Goal: Task Accomplishment & Management: Manage account settings

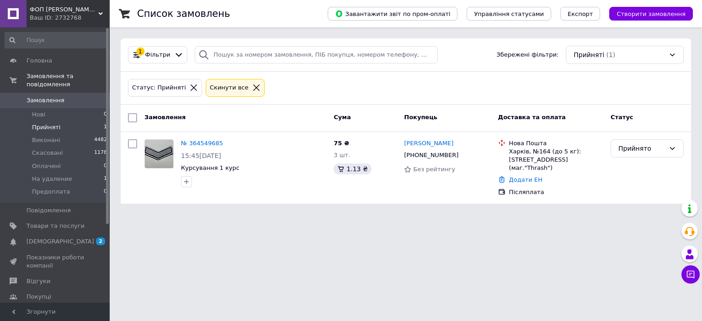
click at [53, 123] on span "Прийняті" at bounding box center [46, 127] width 28 height 8
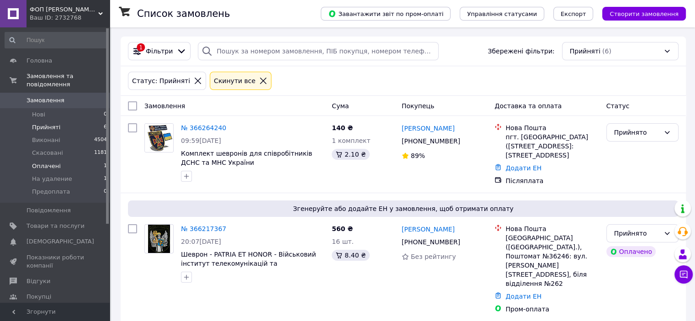
click at [48, 162] on span "Оплачені" at bounding box center [46, 166] width 29 height 8
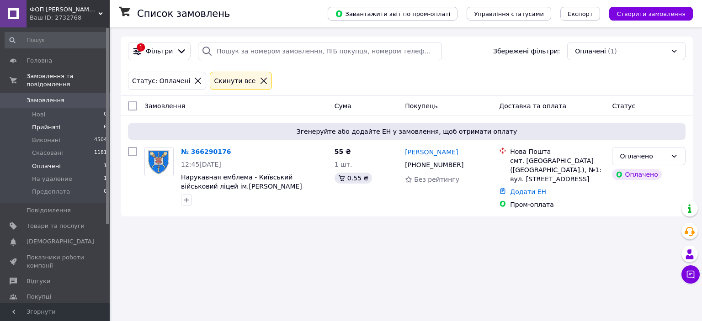
click at [46, 123] on span "Прийняті" at bounding box center [46, 127] width 28 height 8
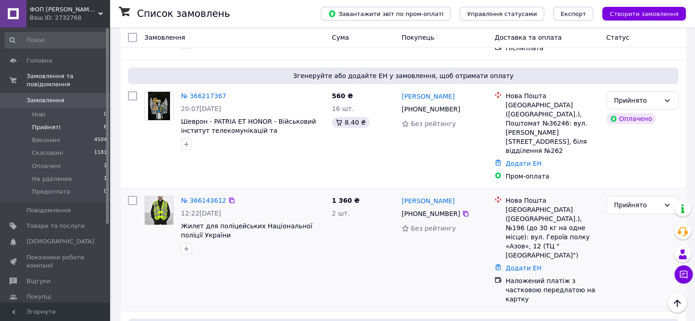
scroll to position [137, 0]
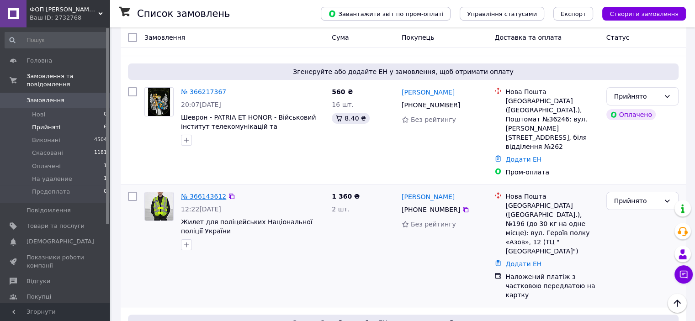
click at [200, 193] on link "№ 366143612" at bounding box center [203, 196] width 45 height 7
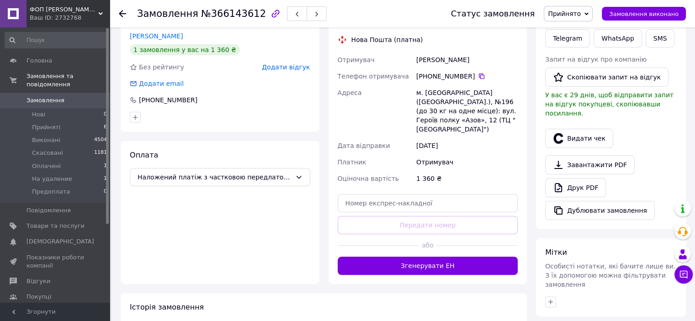
scroll to position [183, 0]
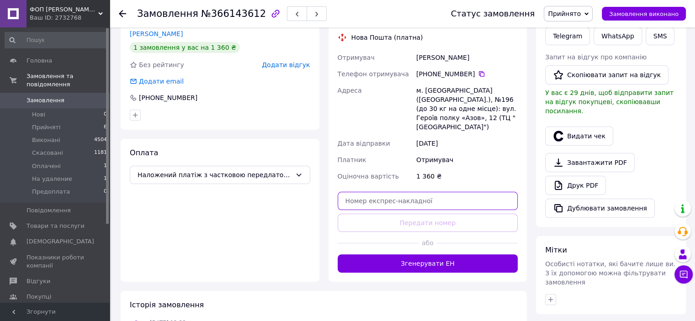
click at [402, 192] on input "text" at bounding box center [428, 201] width 180 height 18
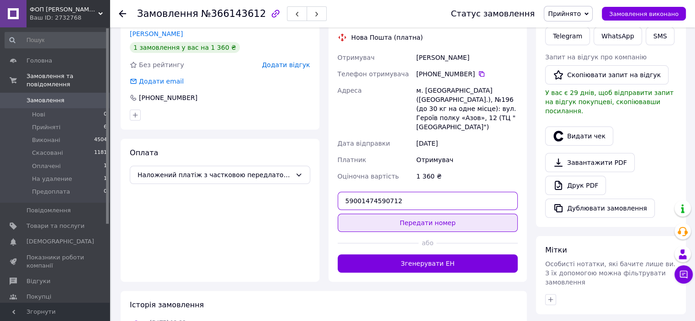
type input "59001474590712"
click at [420, 217] on button "Передати номер" at bounding box center [428, 223] width 180 height 18
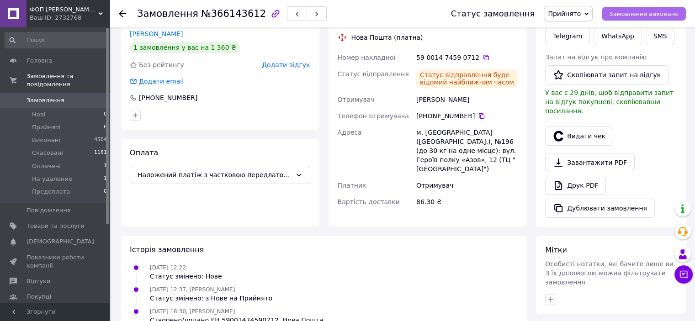
click at [637, 12] on span "Замовлення виконано" at bounding box center [643, 14] width 69 height 7
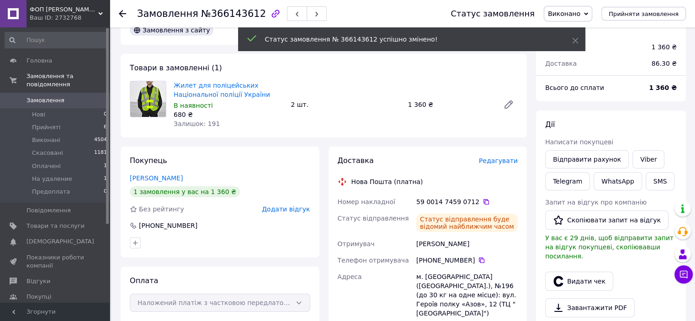
scroll to position [0, 0]
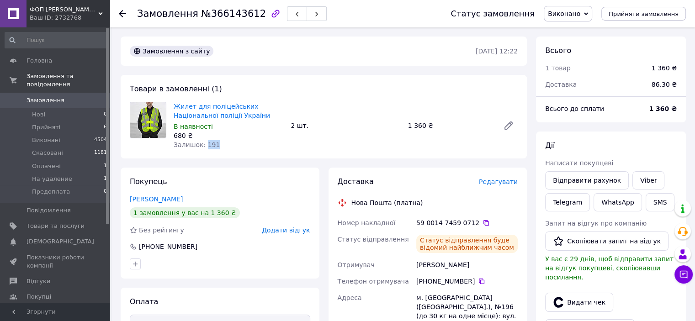
drag, startPoint x: 201, startPoint y: 145, endPoint x: 211, endPoint y: 142, distance: 10.5
click at [211, 142] on span "Залишок: 191" at bounding box center [197, 144] width 46 height 7
click at [216, 166] on div "Замовлення з сайту [DATE] 12:22 Товари в замовленні (1) Жилет для поліцейських …" at bounding box center [323, 324] width 415 height 574
click at [53, 123] on span "Прийняті" at bounding box center [46, 127] width 28 height 8
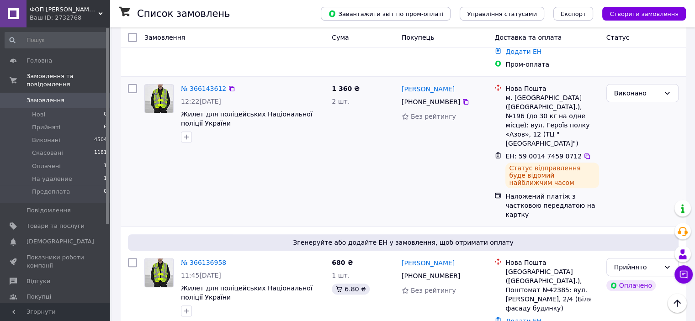
scroll to position [320, 0]
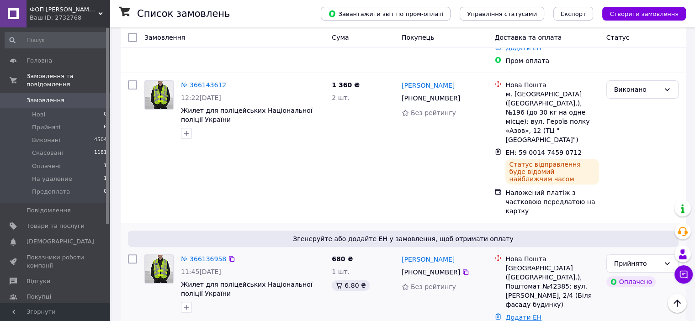
click at [523, 314] on link "Додати ЕН" at bounding box center [523, 317] width 36 height 7
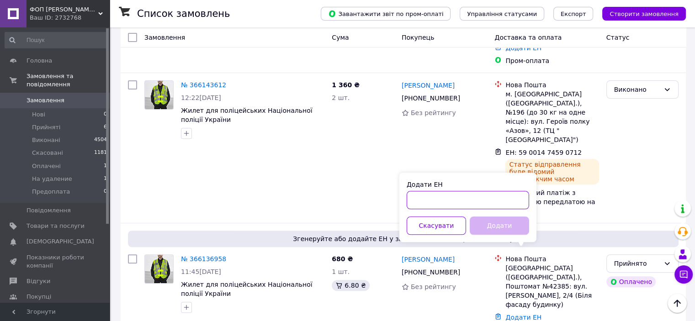
click at [454, 199] on input "Додати ЕН" at bounding box center [467, 200] width 122 height 18
type input "59001474780711"
click at [501, 226] on button "Додати" at bounding box center [499, 225] width 59 height 18
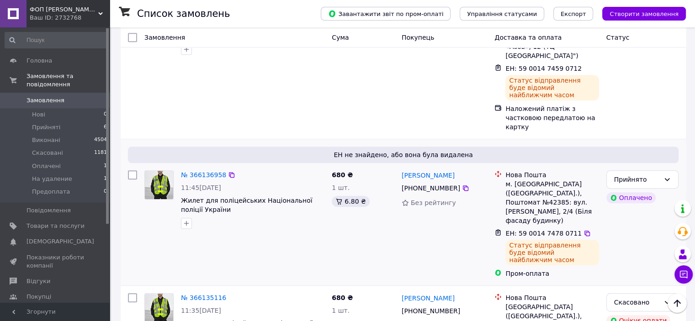
scroll to position [411, 0]
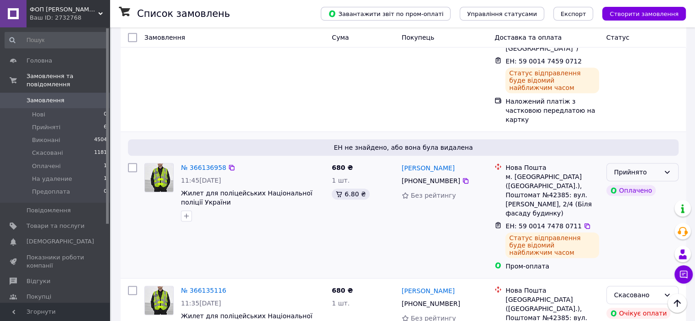
click at [667, 169] on icon at bounding box center [666, 172] width 7 height 7
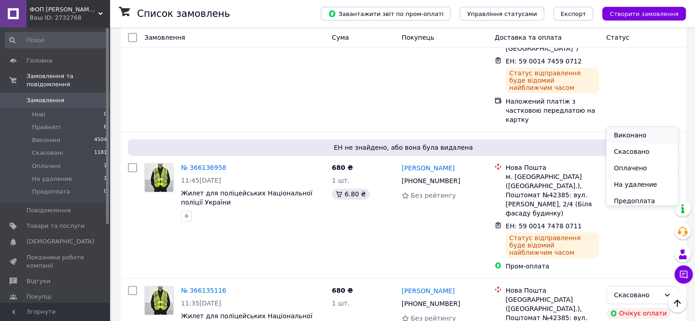
click at [647, 136] on li "Виконано" at bounding box center [641, 135] width 71 height 16
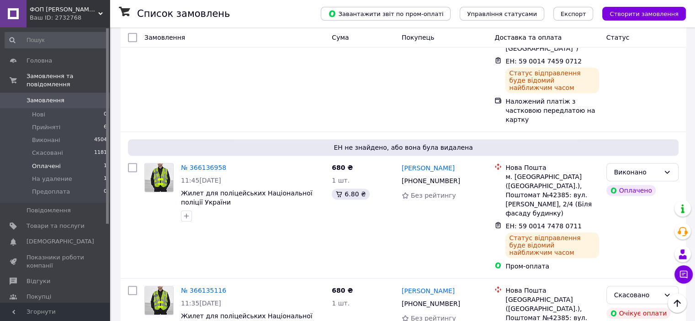
click at [38, 162] on span "Оплачені" at bounding box center [46, 166] width 29 height 8
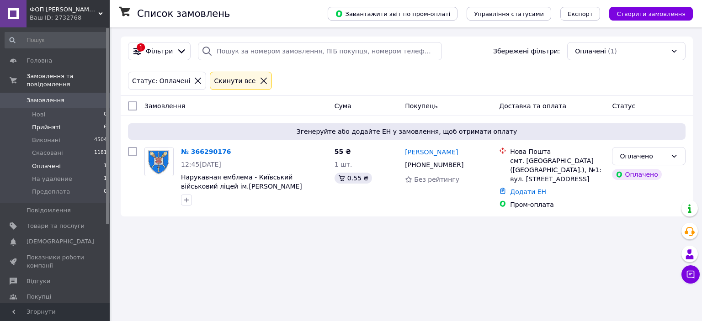
click at [50, 123] on span "Прийняті" at bounding box center [46, 127] width 28 height 8
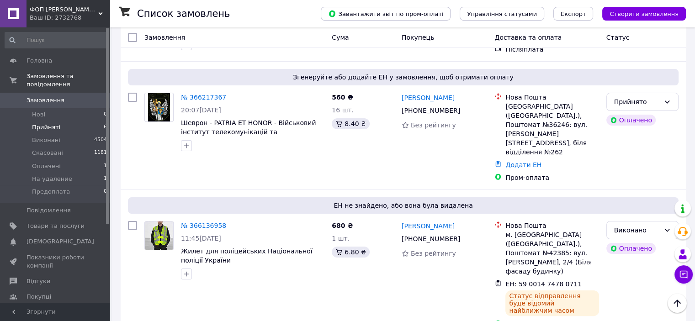
scroll to position [104, 0]
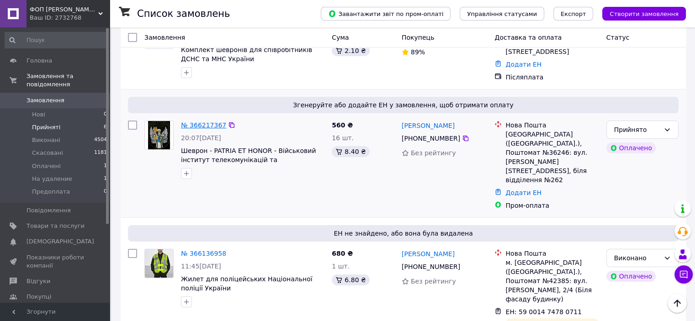
click at [190, 123] on link "№ 366217367" at bounding box center [203, 124] width 45 height 7
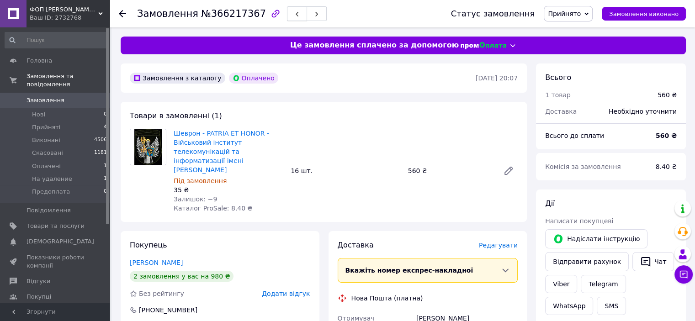
click at [287, 14] on button "button" at bounding box center [297, 13] width 20 height 15
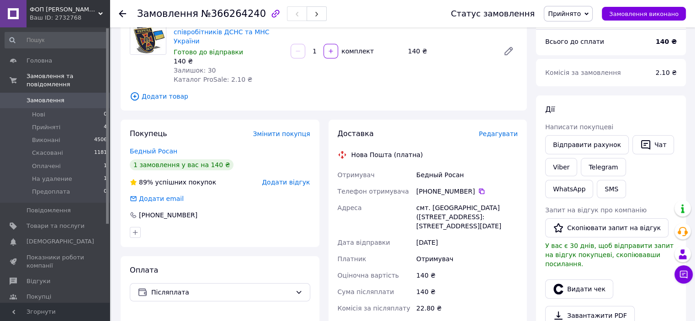
scroll to position [91, 0]
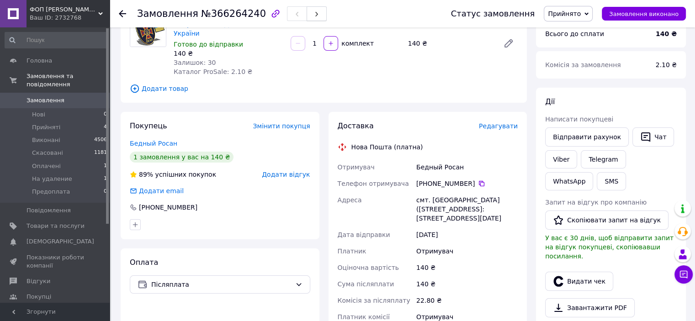
click at [314, 14] on icon "button" at bounding box center [316, 13] width 5 height 5
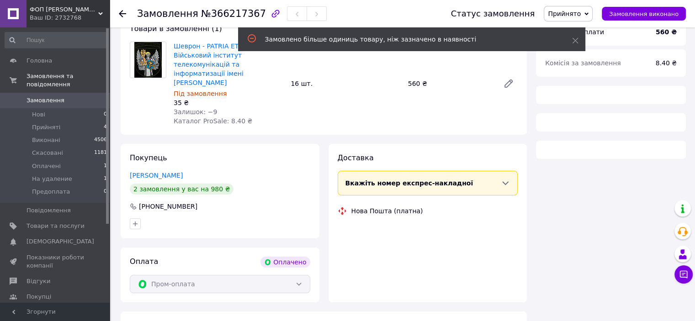
scroll to position [91, 0]
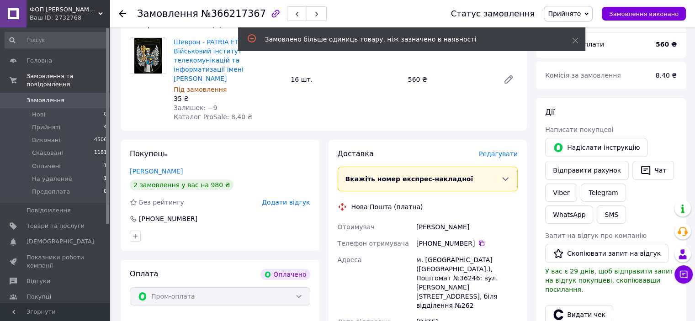
click at [314, 14] on icon "button" at bounding box center [316, 13] width 5 height 5
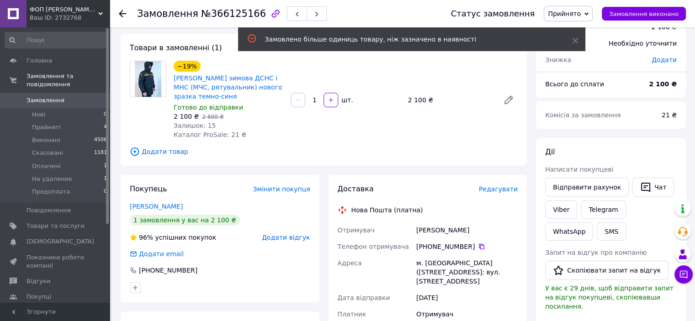
scroll to position [46, 0]
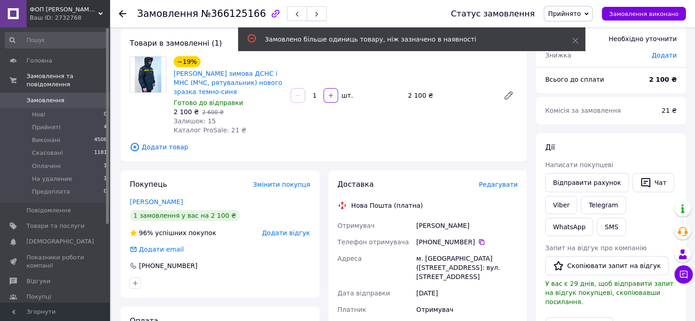
click at [306, 15] on button "button" at bounding box center [316, 13] width 20 height 15
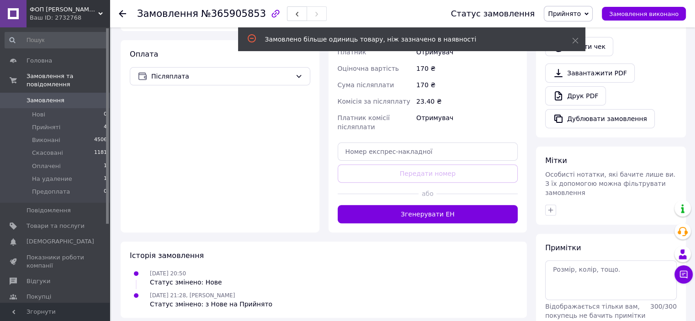
scroll to position [21, 0]
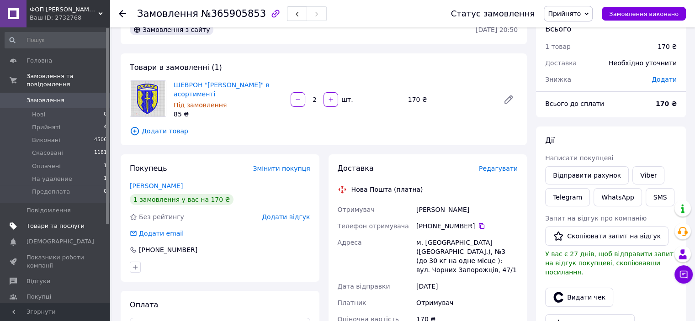
click at [58, 222] on span "Товари та послуги" at bounding box center [55, 226] width 58 height 8
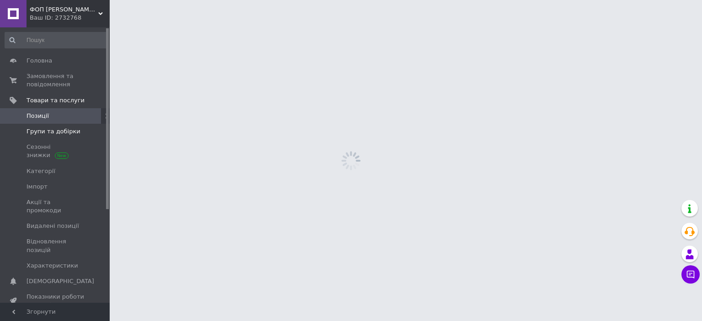
click at [46, 132] on span "Групи та добірки" at bounding box center [53, 131] width 54 height 8
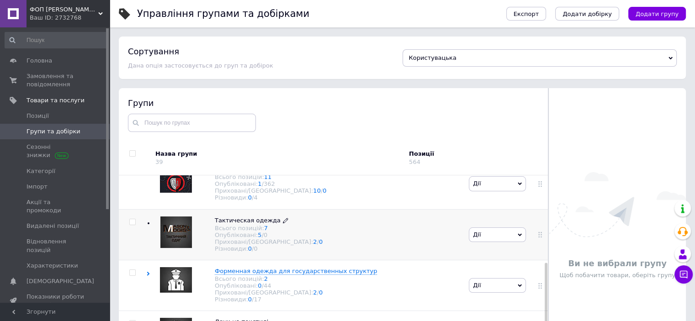
scroll to position [66, 0]
click at [245, 224] on span "Тактическая одежда" at bounding box center [248, 220] width 66 height 7
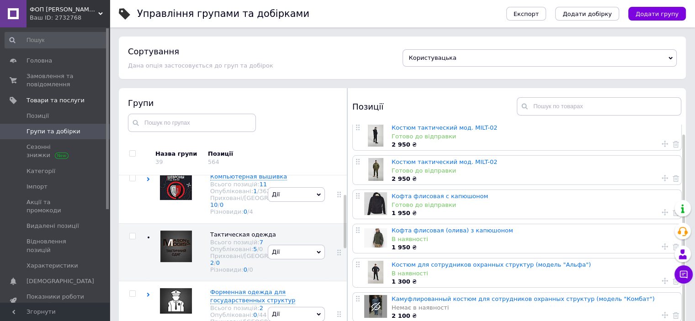
scroll to position [0, 0]
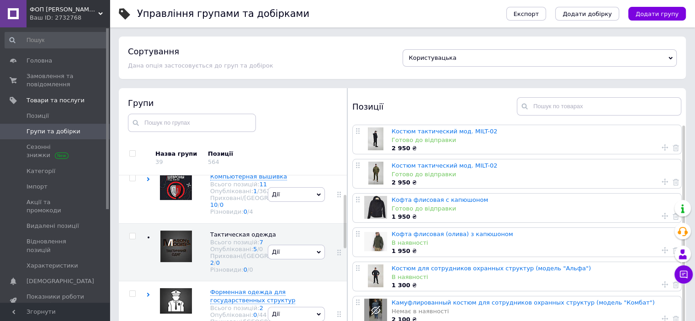
click at [63, 16] on div "Ваш ID: 2732768" at bounding box center [70, 18] width 80 height 8
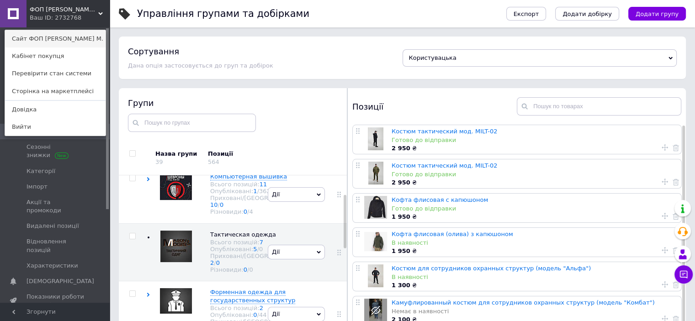
click at [55, 40] on link "Сайт ФОП [PERSON_NAME] М." at bounding box center [55, 38] width 100 height 17
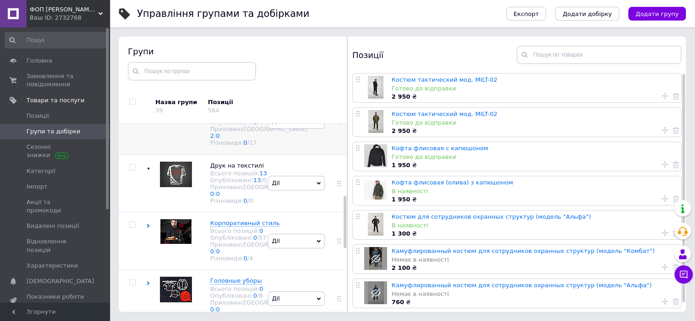
scroll to position [203, 0]
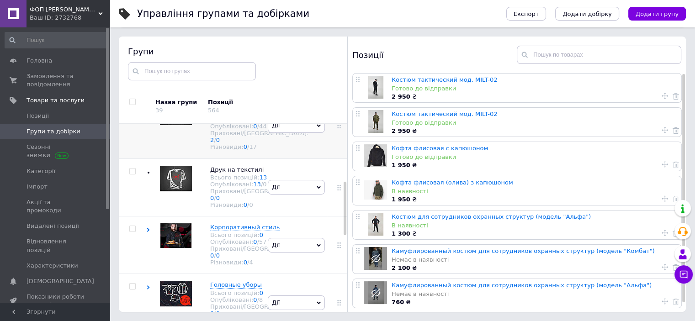
click at [148, 108] on use at bounding box center [148, 106] width 3 height 4
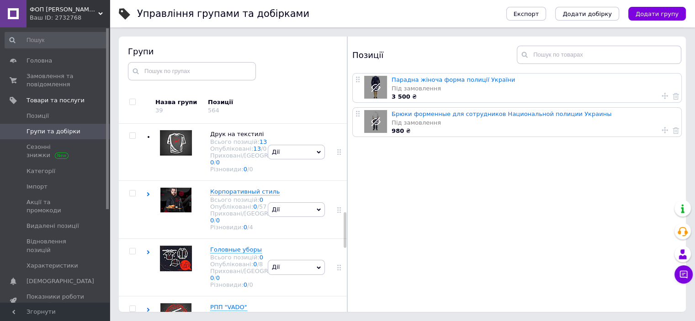
scroll to position [469, 0]
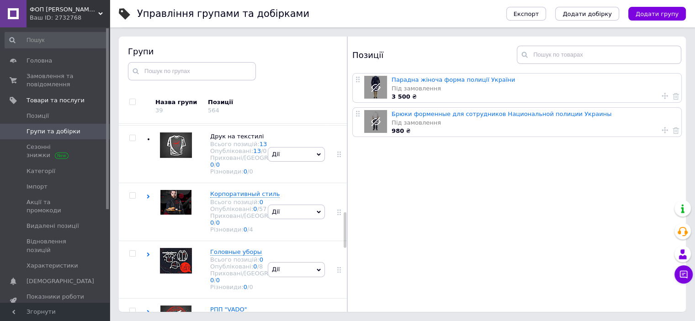
click at [234, 24] on span "Військовий одяг" at bounding box center [235, 20] width 51 height 7
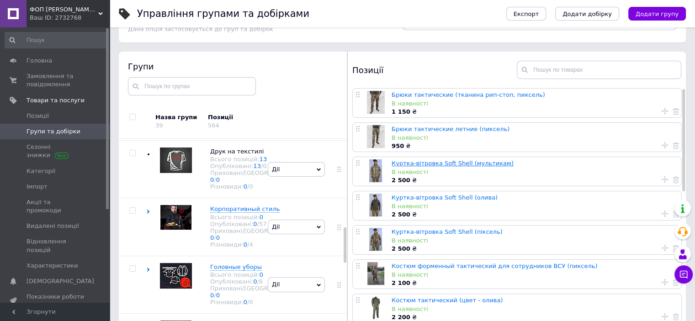
scroll to position [6, 0]
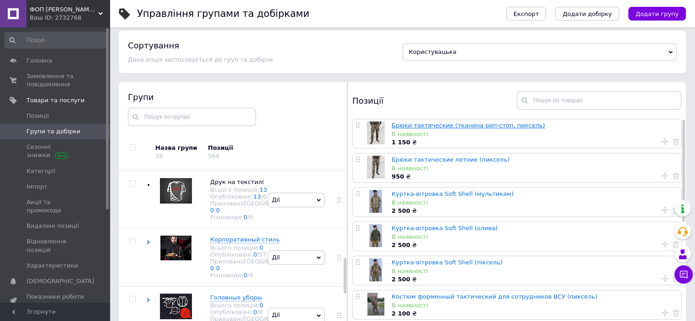
click at [405, 125] on link "Брюки тактические (тканина рип-стоп, пиксель)" at bounding box center [467, 125] width 153 height 7
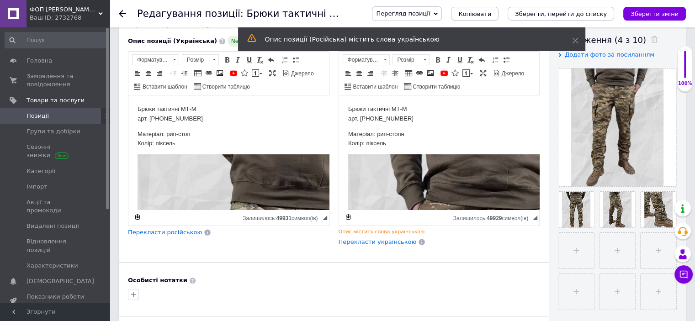
scroll to position [137, 0]
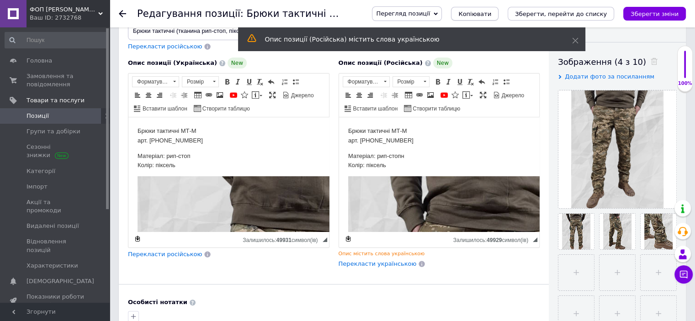
click at [491, 16] on span "Копіювати" at bounding box center [474, 14] width 33 height 7
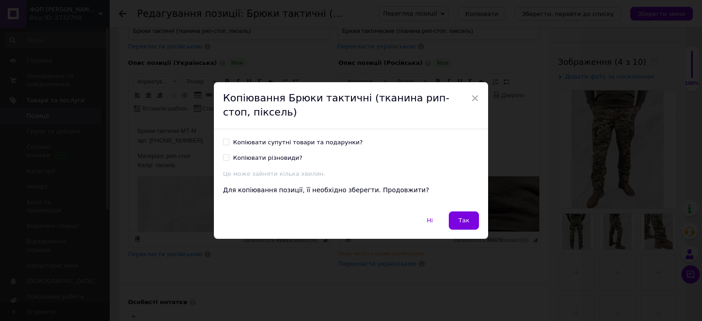
click at [269, 140] on div "Копіювати супутні товари та подарунки?" at bounding box center [298, 142] width 130 height 8
click at [229, 140] on input "Копіювати супутні товари та подарунки?" at bounding box center [226, 142] width 6 height 6
checkbox input "true"
click at [252, 155] on div "Копіювати різновиди?" at bounding box center [267, 158] width 69 height 8
click at [229, 155] on input "Копіювати різновиди?" at bounding box center [226, 157] width 6 height 6
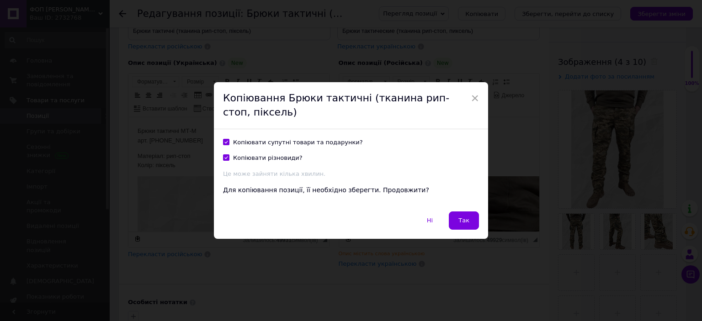
checkbox input "true"
click at [468, 222] on button "Так" at bounding box center [464, 220] width 30 height 18
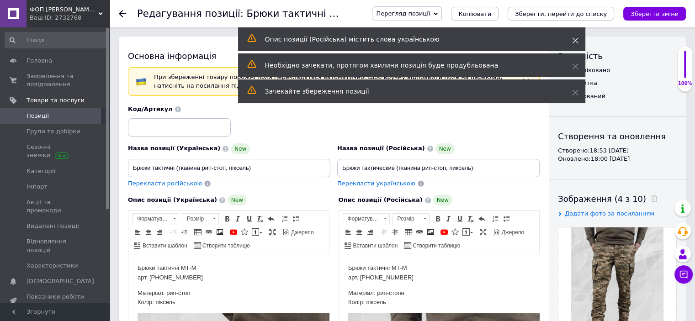
click at [576, 40] on icon at bounding box center [575, 40] width 6 height 6
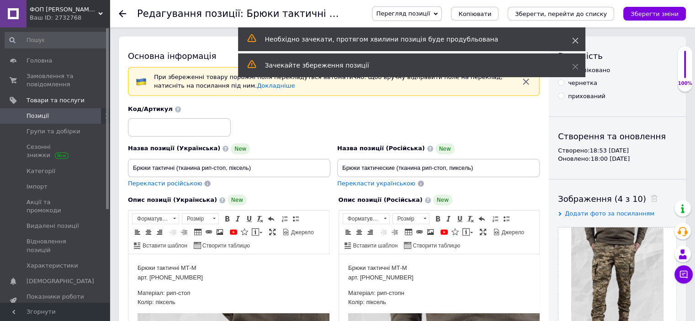
click at [575, 42] on icon at bounding box center [575, 40] width 6 height 6
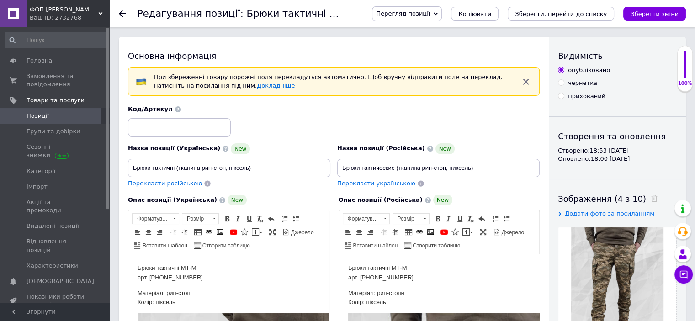
click at [528, 79] on icon "button" at bounding box center [526, 82] width 6 height 6
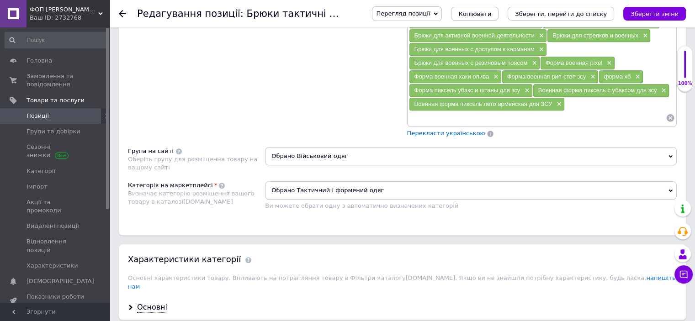
scroll to position [822, 0]
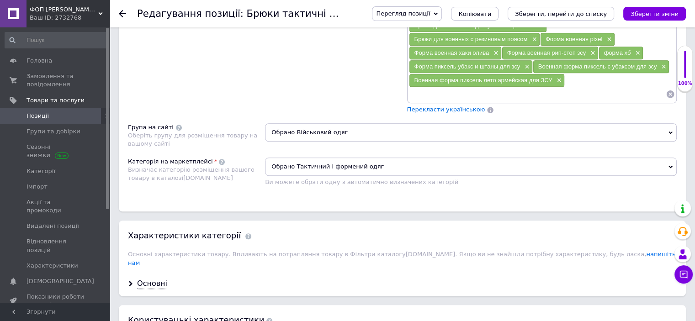
click at [318, 123] on span "Обрано Військовий одяг" at bounding box center [471, 132] width 412 height 18
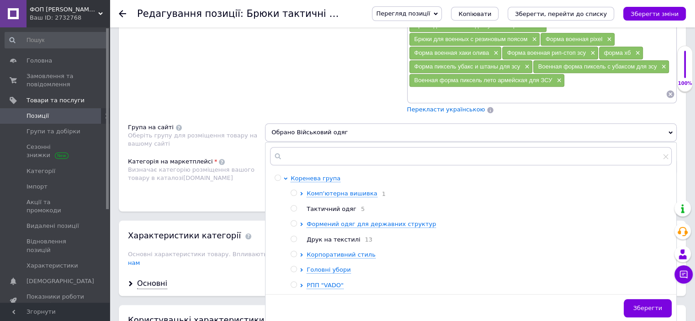
click at [310, 206] on span "Тактичний одяг" at bounding box center [331, 209] width 50 height 7
radio input "true"
click at [656, 305] on span "Зберегти" at bounding box center [647, 308] width 29 height 7
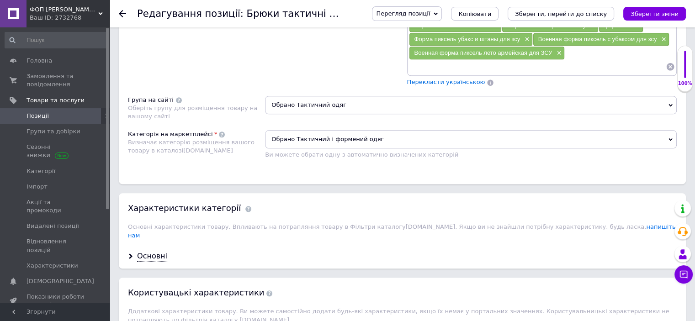
scroll to position [913, 0]
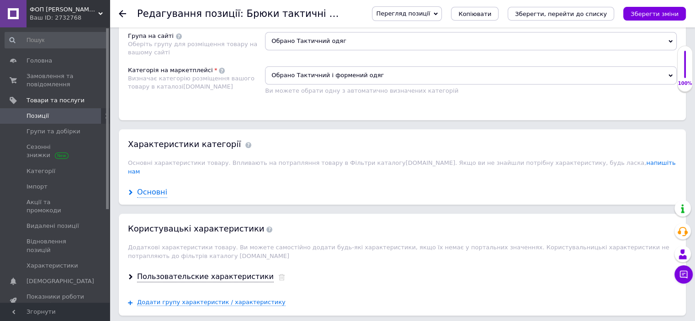
click at [157, 187] on div "Основні" at bounding box center [152, 192] width 30 height 11
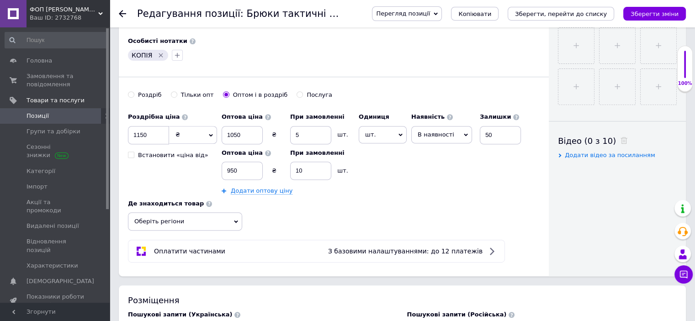
scroll to position [365, 0]
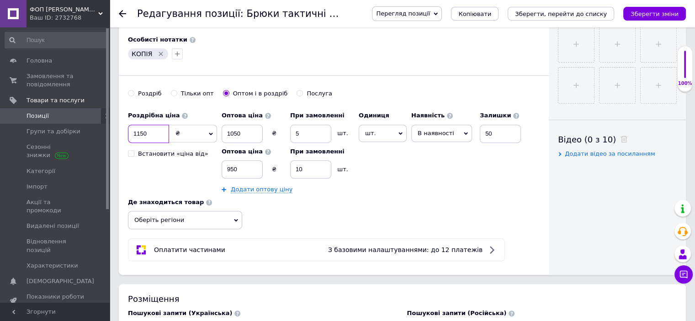
drag, startPoint x: 136, startPoint y: 133, endPoint x: 148, endPoint y: 133, distance: 11.9
click at [148, 133] on input "1150" at bounding box center [148, 134] width 41 height 18
type input "1500"
drag, startPoint x: 227, startPoint y: 132, endPoint x: 250, endPoint y: 131, distance: 23.3
click at [250, 131] on input "1050" at bounding box center [242, 134] width 41 height 18
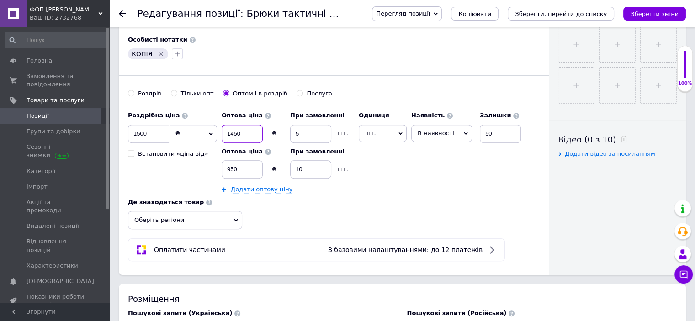
type input "1450"
drag, startPoint x: 225, startPoint y: 169, endPoint x: 272, endPoint y: 166, distance: 47.1
click at [272, 166] on div "950 ₴" at bounding box center [254, 169] width 64 height 18
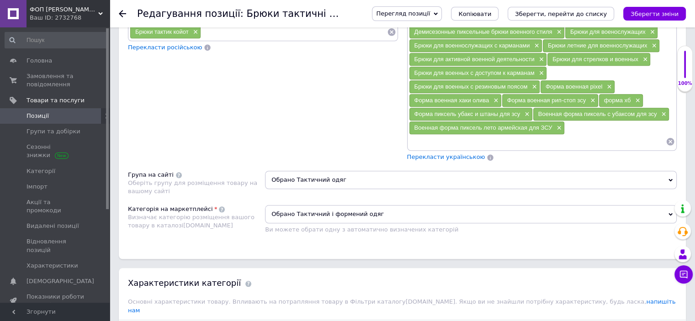
scroll to position [776, 0]
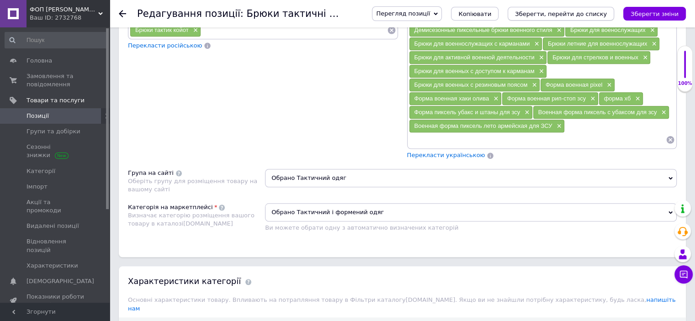
type input "1350"
click at [549, 12] on icon "Зберегти, перейти до списку" at bounding box center [561, 14] width 92 height 7
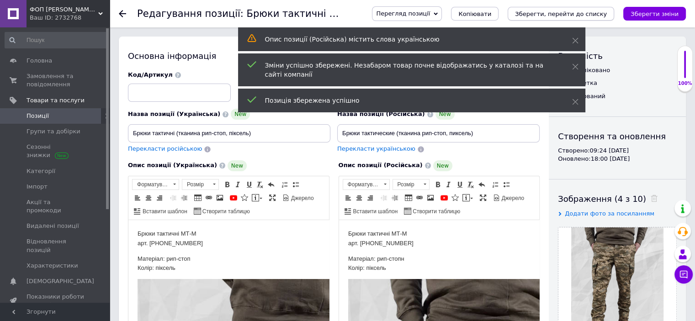
click at [607, 11] on icon "Зберегти, перейти до списку" at bounding box center [561, 14] width 92 height 7
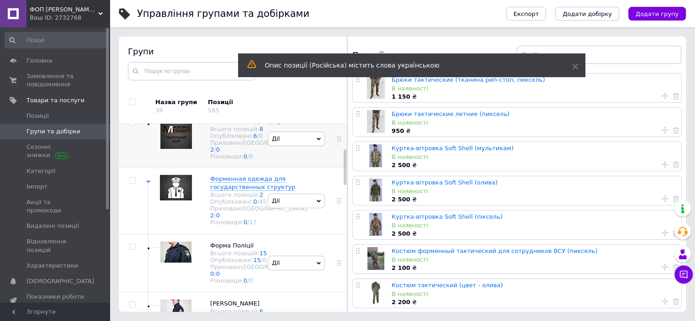
scroll to position [124, 0]
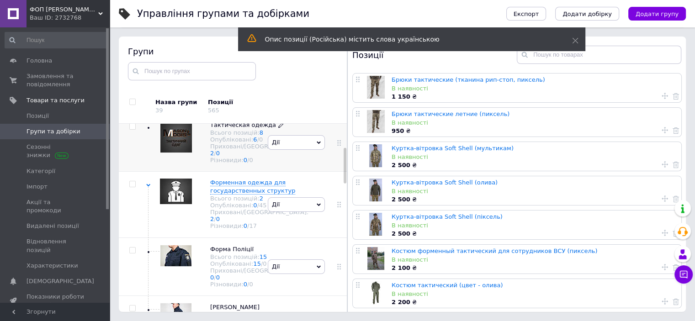
click at [223, 128] on span "Тактическая одежда" at bounding box center [243, 124] width 66 height 7
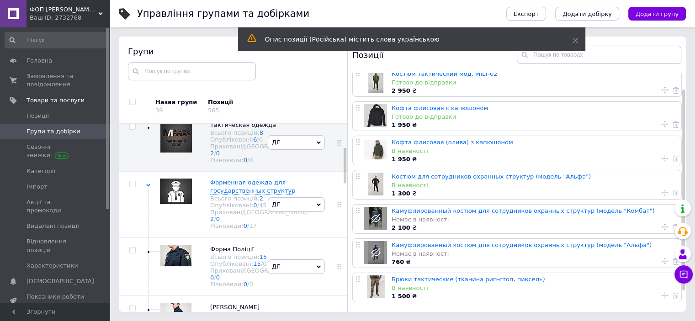
scroll to position [44, 0]
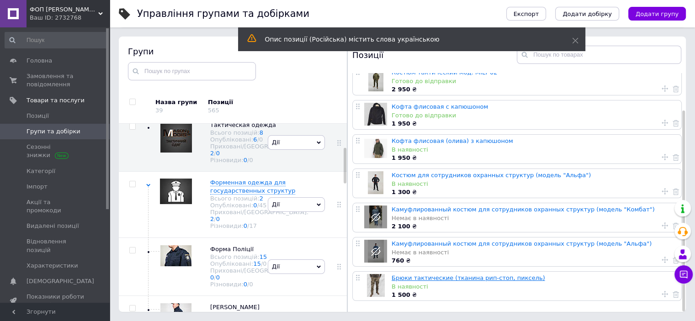
click at [449, 276] on link "Брюки тактические (тканина рип-стоп, пиксель)" at bounding box center [467, 277] width 153 height 7
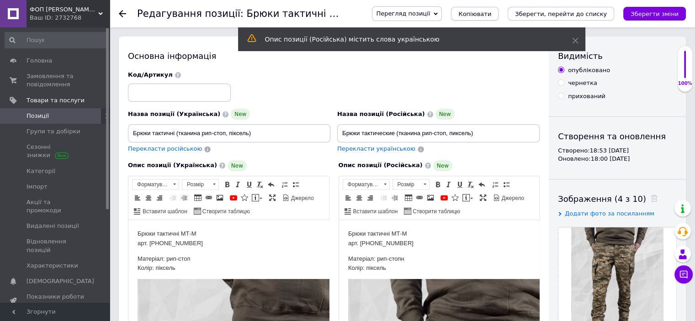
click at [490, 14] on span "Копіювати" at bounding box center [474, 14] width 33 height 7
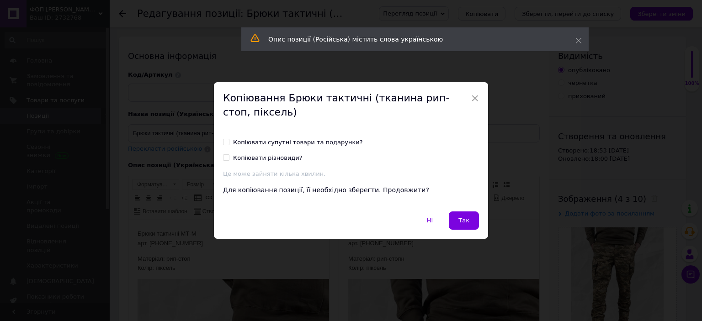
click at [227, 141] on input "Копіювати супутні товари та подарунки?" at bounding box center [226, 142] width 6 height 6
checkbox input "true"
click at [465, 219] on span "Так" at bounding box center [463, 220] width 11 height 7
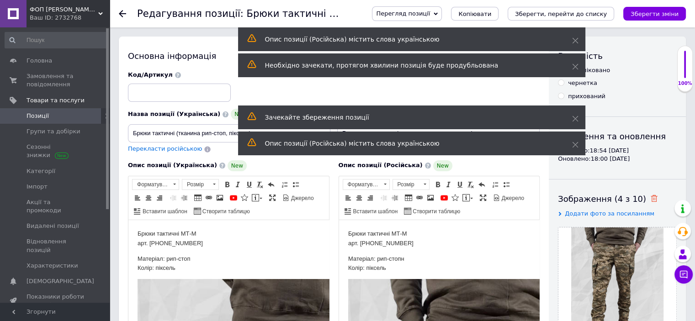
click at [650, 200] on use at bounding box center [653, 198] width 7 height 7
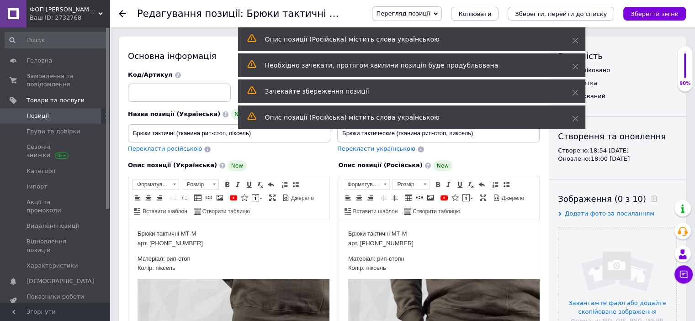
click at [604, 212] on span "Додати фото за посиланням" at bounding box center [610, 213] width 90 height 7
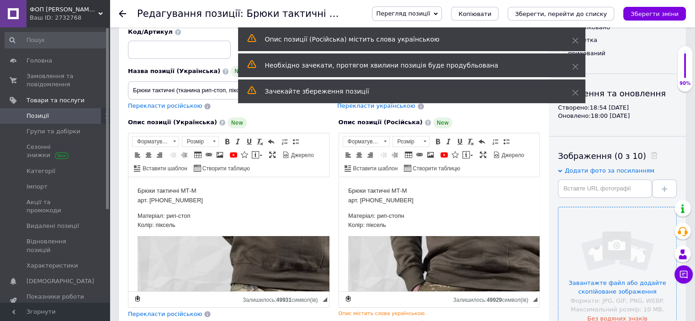
scroll to position [46, 0]
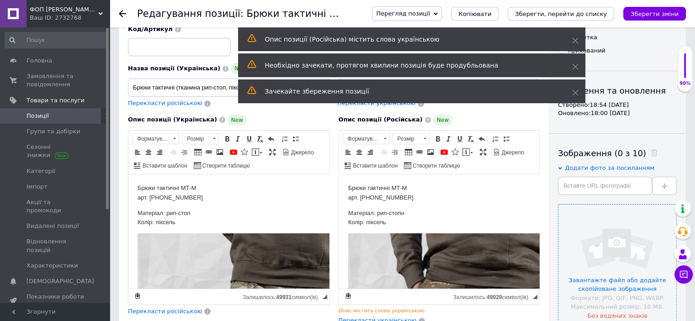
click at [614, 285] on input "file" at bounding box center [617, 264] width 118 height 118
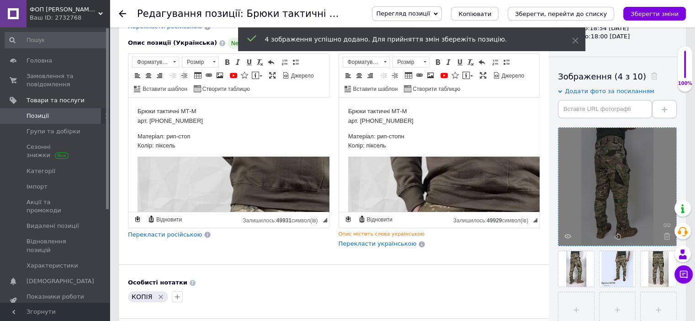
scroll to position [137, 0]
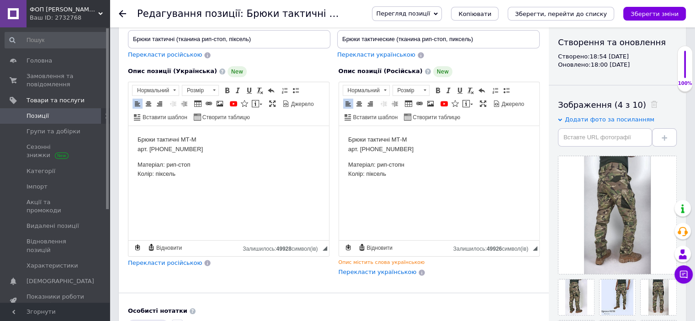
scroll to position [91, 0]
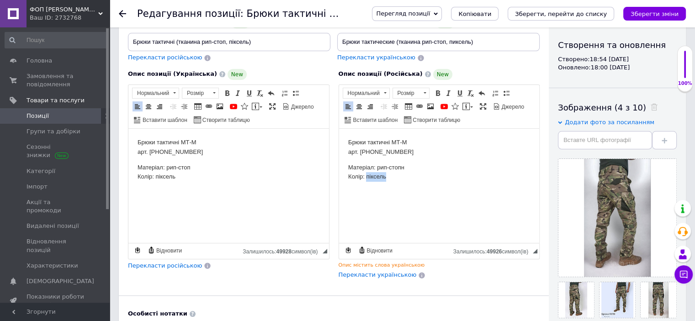
drag, startPoint x: 367, startPoint y: 179, endPoint x: 389, endPoint y: 172, distance: 23.3
click at [389, 172] on p "Матеріал: рип-стопн Колір: піксель" at bounding box center [439, 172] width 182 height 19
click at [203, 180] on p "Матеріал: рип-стоп Колір: піксель" at bounding box center [228, 172] width 182 height 19
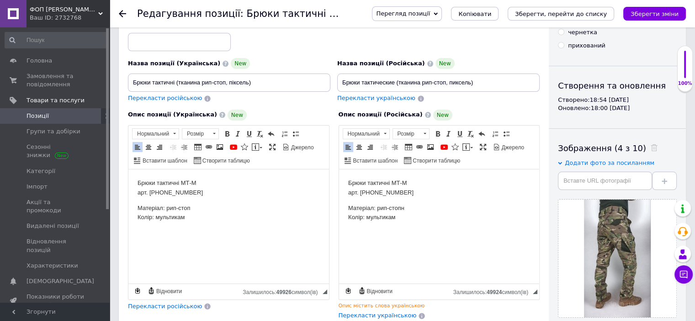
scroll to position [46, 0]
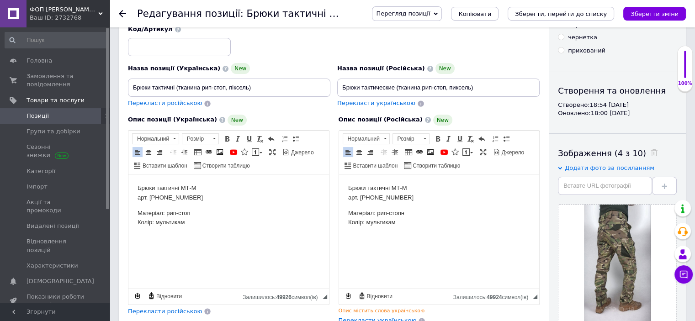
drag, startPoint x: 229, startPoint y: 88, endPoint x: 248, endPoint y: 86, distance: 19.7
click at [248, 86] on input "Брюки тактичні (тканина рип-стоп, піксель)" at bounding box center [229, 88] width 202 height 18
drag, startPoint x: 174, startPoint y: 89, endPoint x: 234, endPoint y: 51, distance: 71.1
click at [177, 88] on input "Брюки тактичні ()" at bounding box center [229, 88] width 202 height 18
click at [192, 90] on input "Брюки тактичні М-ТМ()" at bounding box center [229, 88] width 202 height 18
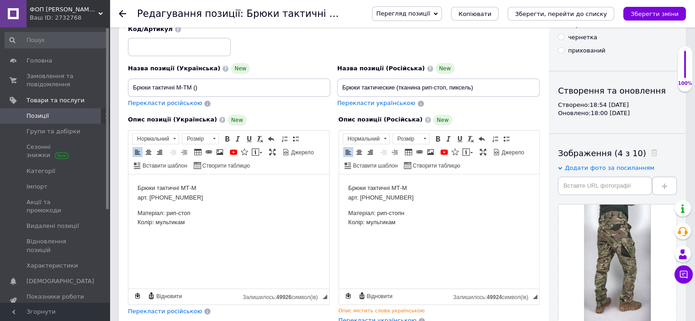
click at [194, 90] on input "Брюки тактичні М-ТМ ()" at bounding box center [229, 88] width 202 height 18
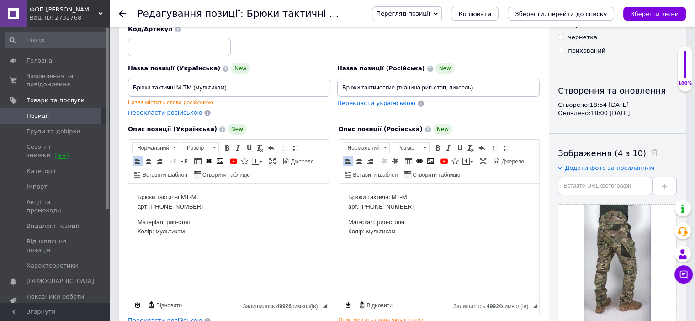
type input "Брюки тактичні М-ТМ (мультикам)"
drag, startPoint x: 399, startPoint y: 87, endPoint x: 471, endPoint y: 84, distance: 72.7
click at [471, 84] on input "Брюки тактические (тканина рип-стоп, пиксель)" at bounding box center [438, 88] width 202 height 18
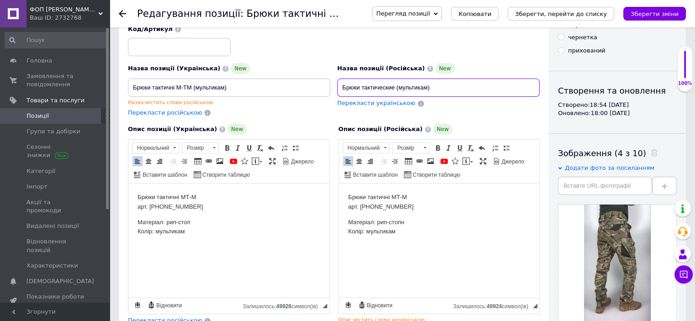
click at [393, 84] on input "Брюки тактические (мультикам)" at bounding box center [438, 88] width 202 height 18
type input "Брюки тактические мод. М-ТМ (мультикам)"
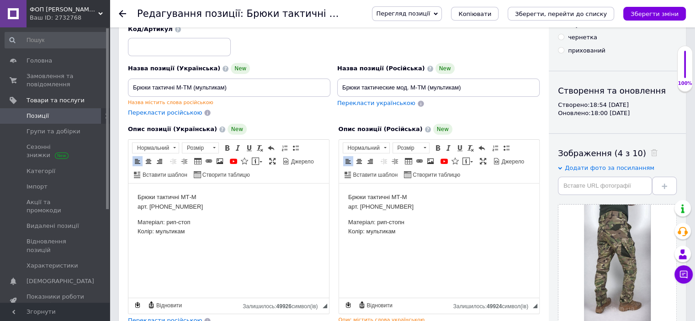
click at [157, 243] on p "Редактор, 5A1212B8-7F5A-4539-88E3-1564ECC32A2F" at bounding box center [228, 248] width 182 height 10
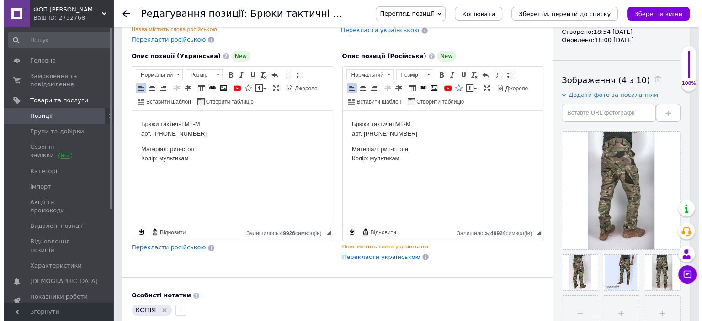
scroll to position [137, 0]
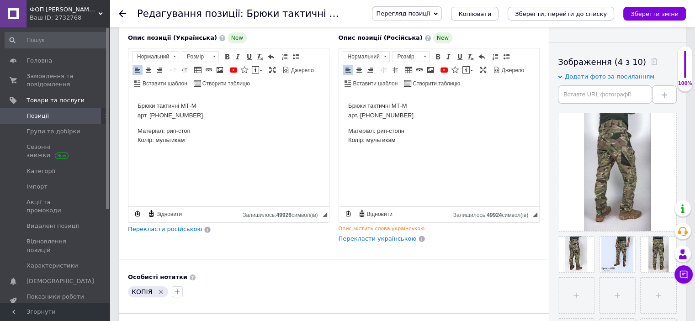
click at [159, 291] on icon "Видалити мітку" at bounding box center [161, 292] width 4 height 4
click at [158, 166] on html "Брюки тактичні МТ-М арт. [PHONE_NUMBER] Матеріал: рип-стоп Колір: мультикам" at bounding box center [228, 131] width 201 height 78
click at [208, 69] on span at bounding box center [208, 69] width 7 height 7
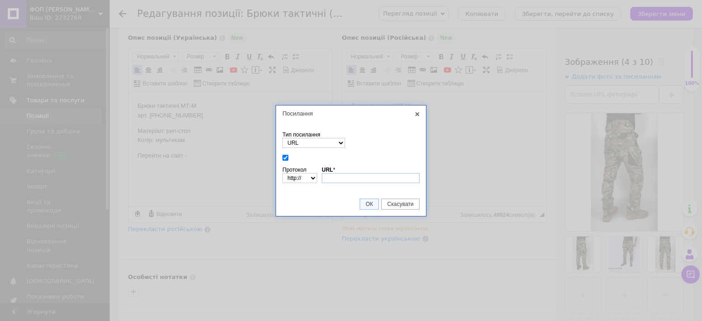
type input "[URL][DOMAIN_NAME]"
select select "https://"
type input "[DOMAIN_NAME][URL]"
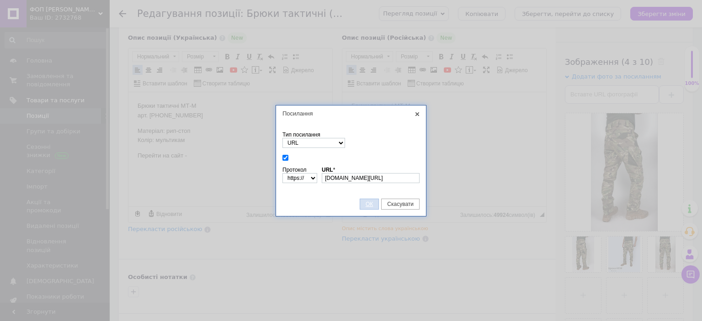
click at [366, 201] on span "ОК" at bounding box center [369, 204] width 18 height 6
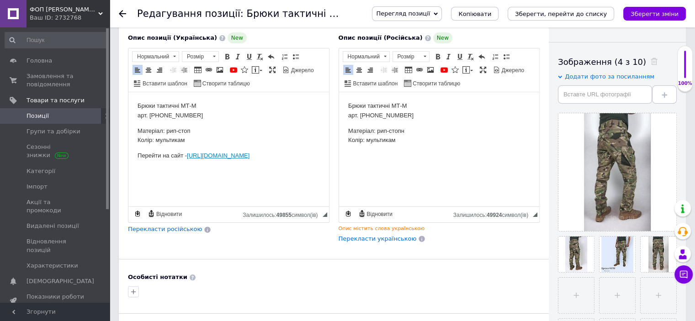
click at [381, 158] on p "Редактор, D1F4D34C-68CB-4735-A98B-962A1C50C2BE" at bounding box center [439, 156] width 182 height 10
click at [420, 73] on span at bounding box center [419, 69] width 7 height 7
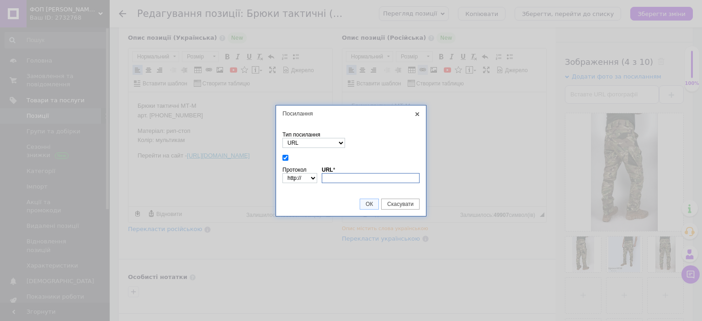
paste input "[URL][DOMAIN_NAME]"
type input "[URL][DOMAIN_NAME]"
select select "https://"
type input "[DOMAIN_NAME][URL]"
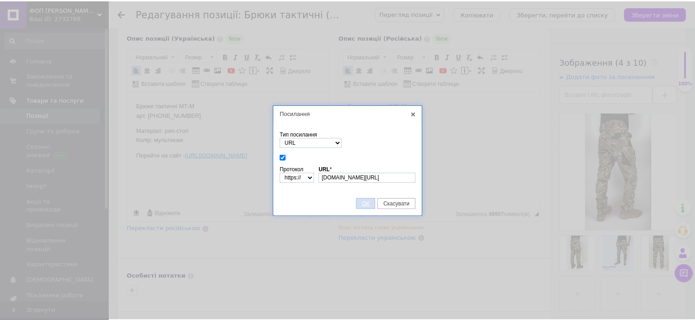
scroll to position [0, 0]
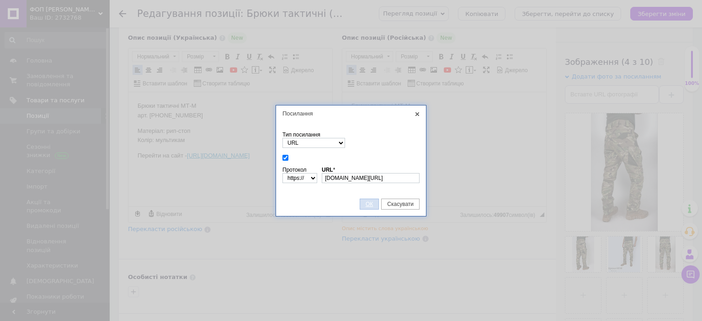
click at [370, 199] on link "ОК" at bounding box center [368, 204] width 19 height 11
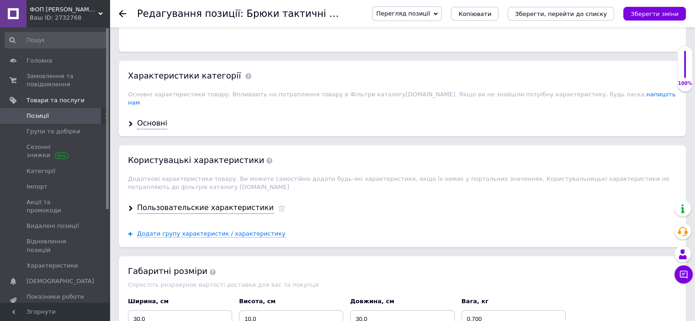
scroll to position [1005, 0]
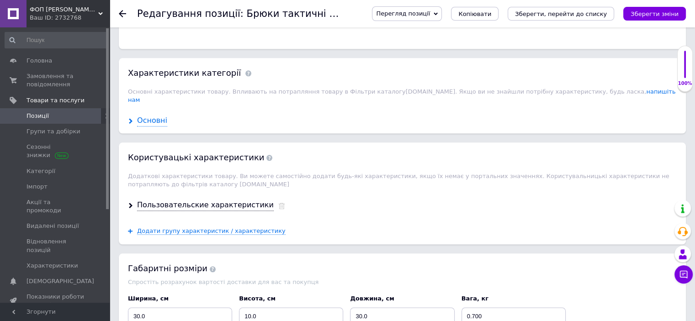
click at [148, 116] on div "Основні" at bounding box center [152, 121] width 30 height 11
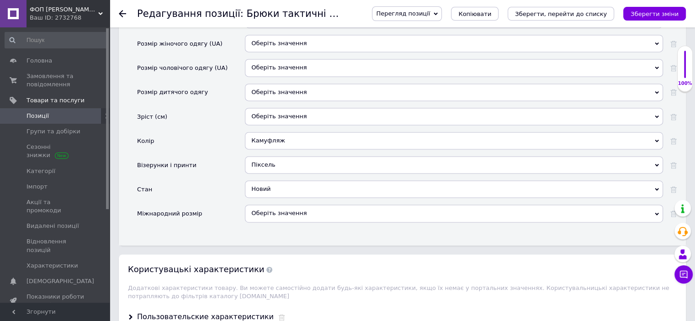
scroll to position [1325, 0]
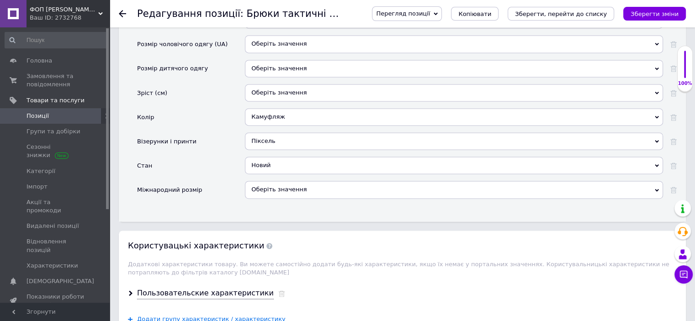
click at [273, 132] on div "Піксель" at bounding box center [454, 140] width 418 height 17
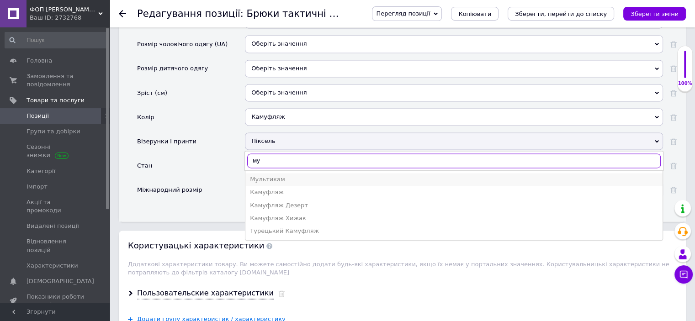
type input "му"
click at [278, 175] on div "Мультикам" at bounding box center [454, 179] width 408 height 8
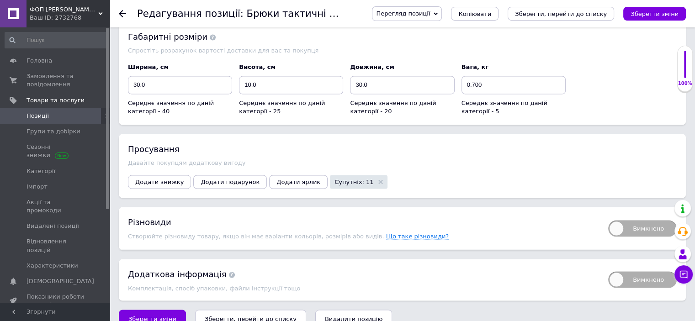
scroll to position [1645, 0]
click at [252, 315] on icon "Зберегти, перейти до списку" at bounding box center [251, 318] width 92 height 7
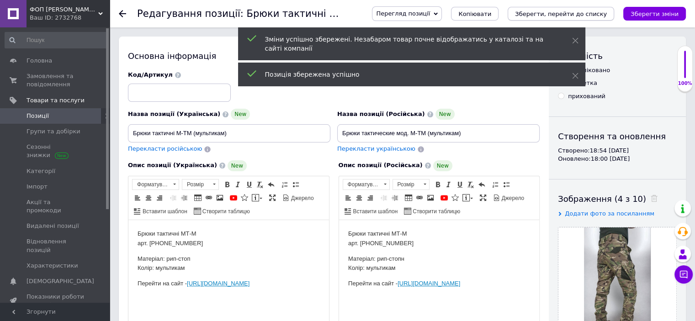
click at [577, 11] on icon "Зберегти, перейти до списку" at bounding box center [561, 14] width 92 height 7
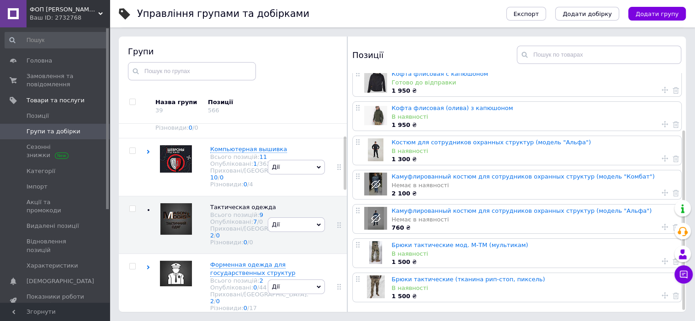
scroll to position [78, 0]
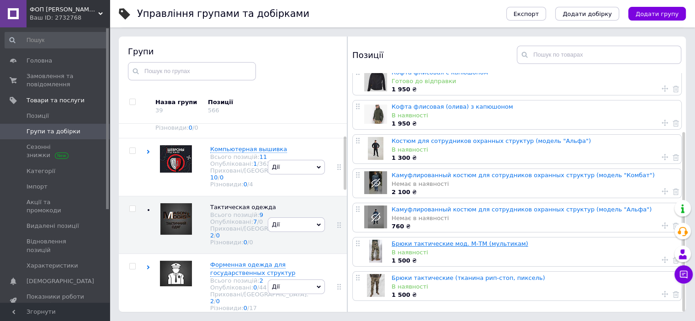
click at [428, 242] on link "Брюки тактические мод. М-ТМ (мультикам)" at bounding box center [459, 243] width 137 height 7
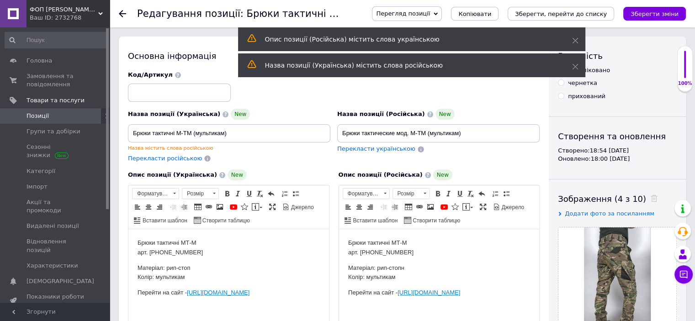
click at [491, 12] on span "Копіювати" at bounding box center [474, 14] width 33 height 7
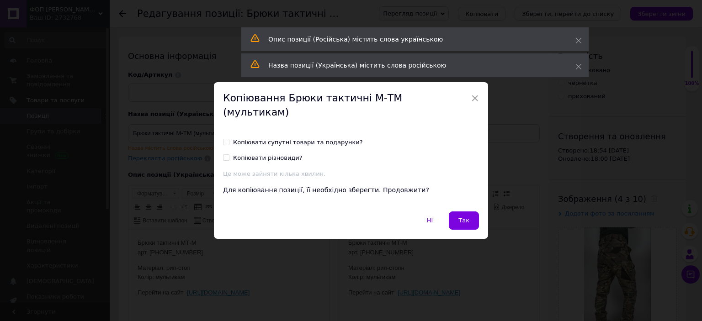
click at [289, 138] on div "Копіювати супутні товари та подарунки?" at bounding box center [298, 142] width 130 height 8
click at [229, 139] on input "Копіювати супутні товари та подарунки?" at bounding box center [226, 142] width 6 height 6
checkbox input "true"
click at [463, 217] on span "Так" at bounding box center [463, 220] width 11 height 7
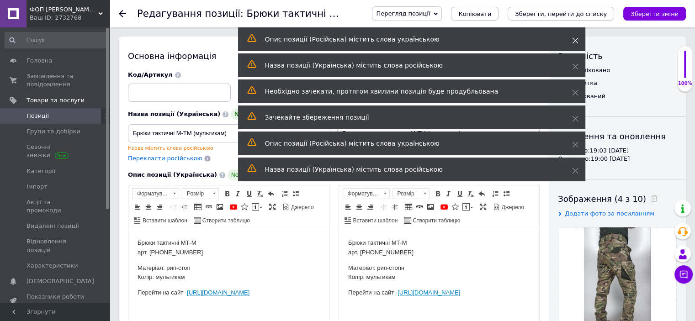
click at [577, 39] on icon at bounding box center [575, 40] width 6 height 6
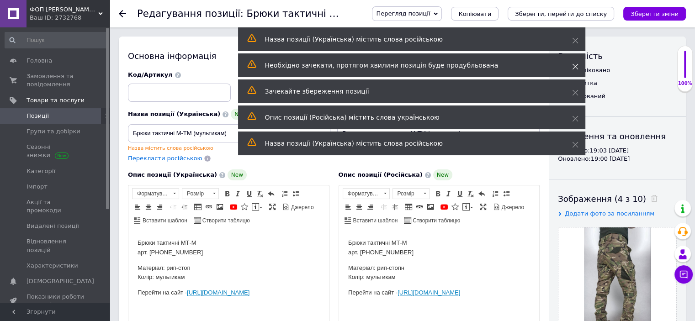
click at [575, 66] on icon at bounding box center [575, 66] width 6 height 6
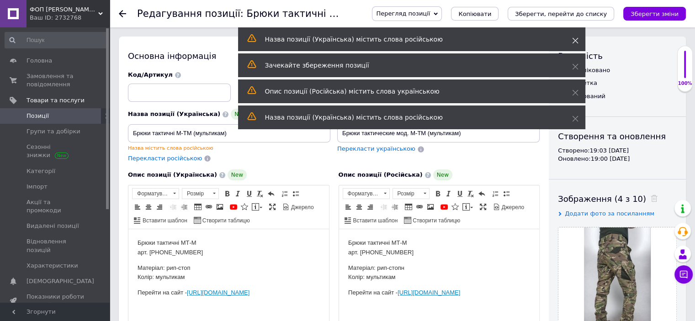
click at [577, 39] on icon at bounding box center [575, 40] width 6 height 6
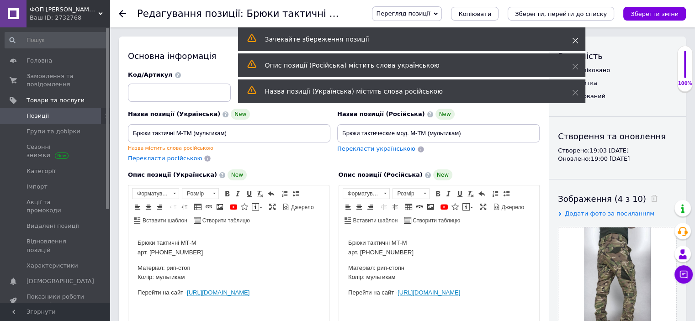
click at [575, 39] on icon at bounding box center [575, 40] width 6 height 6
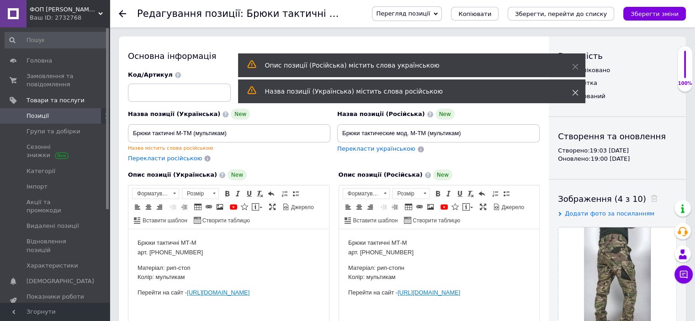
click at [576, 90] on icon at bounding box center [575, 93] width 6 height 6
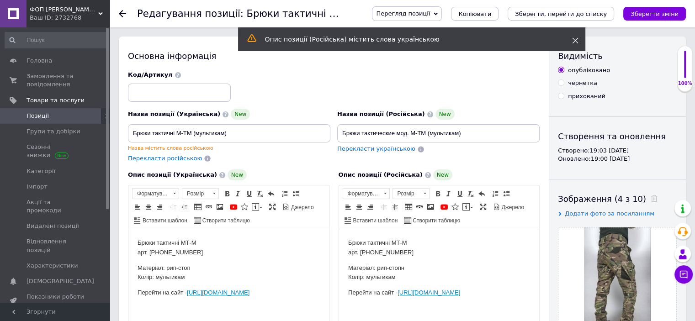
click at [574, 38] on icon at bounding box center [575, 40] width 6 height 6
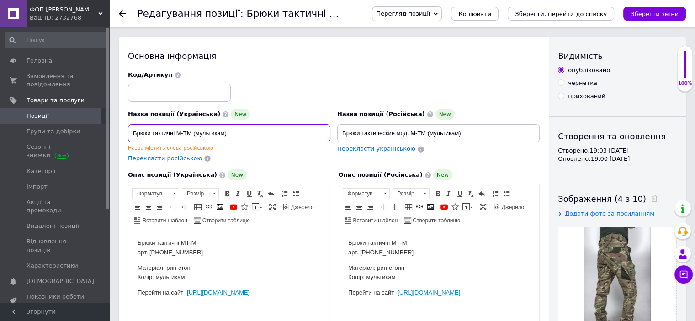
drag, startPoint x: 195, startPoint y: 133, endPoint x: 225, endPoint y: 126, distance: 30.0
click at [225, 126] on input "Брюки тактичні М-ТМ (мультикам)" at bounding box center [229, 133] width 202 height 18
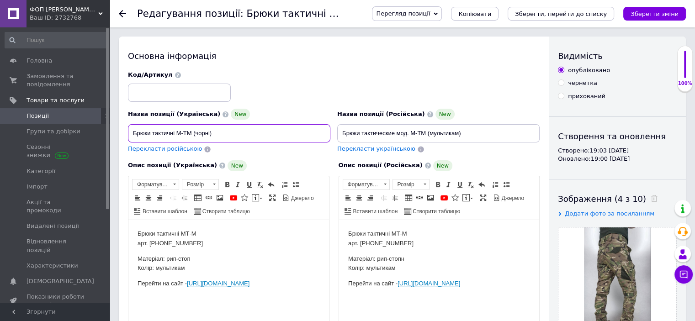
type input "Брюки тактичні М-ТМ (чорні)"
drag, startPoint x: 429, startPoint y: 132, endPoint x: 459, endPoint y: 129, distance: 29.8
click at [459, 129] on input "Брюки тактические мод. М-ТМ (мультикам)" at bounding box center [438, 133] width 202 height 18
type input "Брюки тактические мод. М-ТМ (черные)"
drag, startPoint x: 158, startPoint y: 266, endPoint x: 187, endPoint y: 263, distance: 29.4
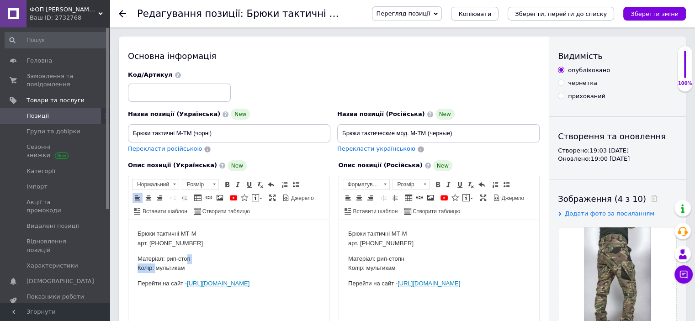
click at [187, 263] on p "Матеріал: рип-стоп Колір: мультикам" at bounding box center [228, 263] width 182 height 19
drag, startPoint x: 367, startPoint y: 268, endPoint x: 395, endPoint y: 265, distance: 28.0
click at [395, 265] on p "Матеріал: рип-стопн Колір: мультикам" at bounding box center [439, 263] width 182 height 19
drag, startPoint x: 182, startPoint y: 269, endPoint x: 157, endPoint y: 272, distance: 25.3
click at [157, 272] on p "Матеріал: рип-стоп Колір: мультикам" at bounding box center [228, 263] width 182 height 19
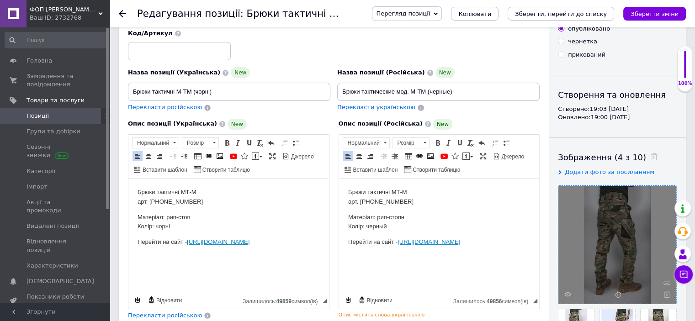
scroll to position [46, 0]
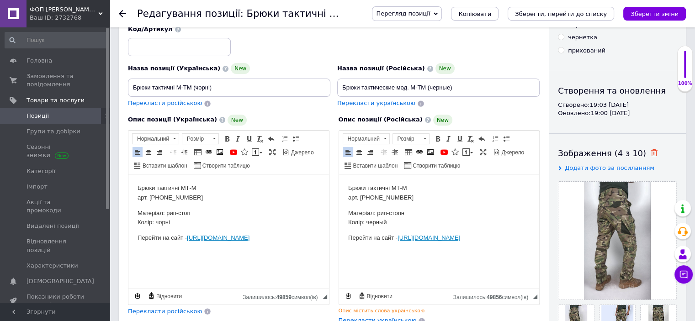
click at [650, 154] on icon at bounding box center [653, 152] width 7 height 7
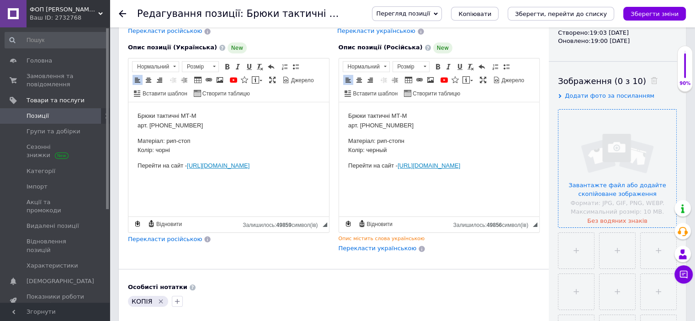
scroll to position [137, 0]
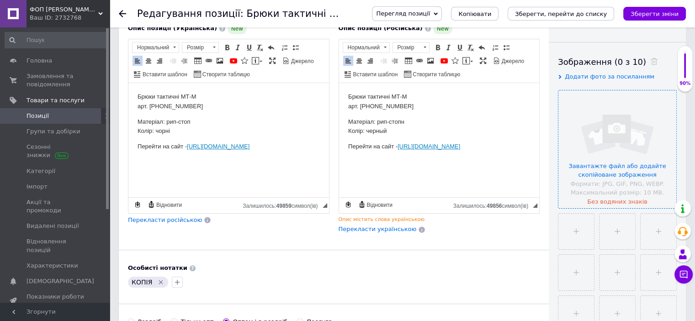
click at [622, 169] on input "file" at bounding box center [617, 149] width 118 height 118
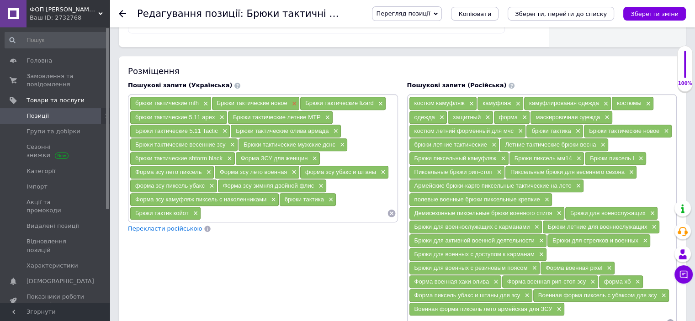
scroll to position [594, 0]
click at [393, 209] on icon at bounding box center [391, 213] width 8 height 8
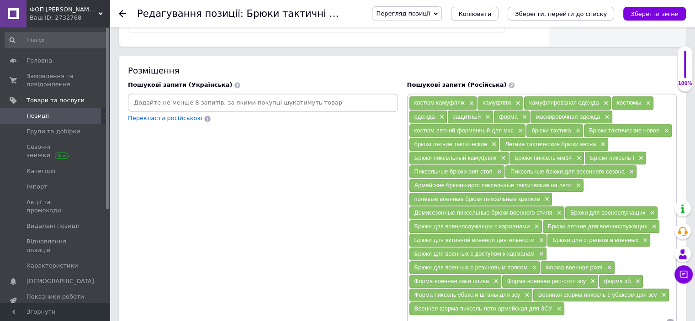
click at [201, 106] on input at bounding box center [263, 103] width 266 height 14
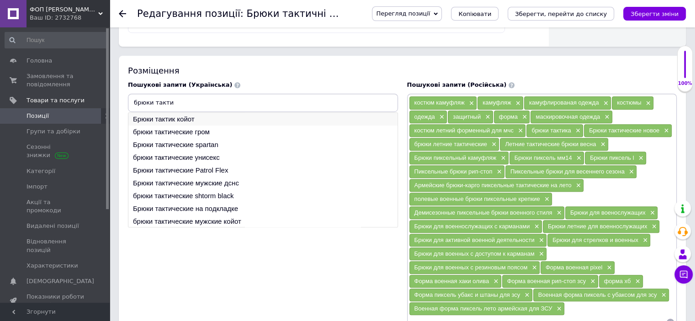
type input "брюки такти"
click at [190, 115] on li "Брюки тактик койот" at bounding box center [262, 119] width 269 height 13
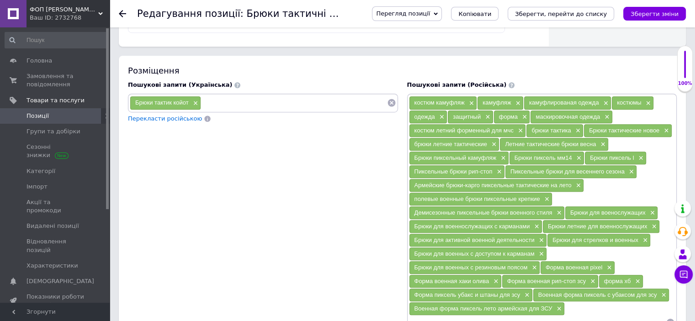
click at [214, 97] on input at bounding box center [293, 103] width 185 height 14
drag, startPoint x: 206, startPoint y: 100, endPoint x: 250, endPoint y: 93, distance: 45.0
click at [250, 94] on div "Брюки тактик койот × брюки тактик Брюки тактик койот Рап стоп брюки для тактики" at bounding box center [263, 103] width 270 height 18
click at [257, 102] on input "брюки тактик" at bounding box center [293, 103] width 185 height 14
type input "брюки тактические"
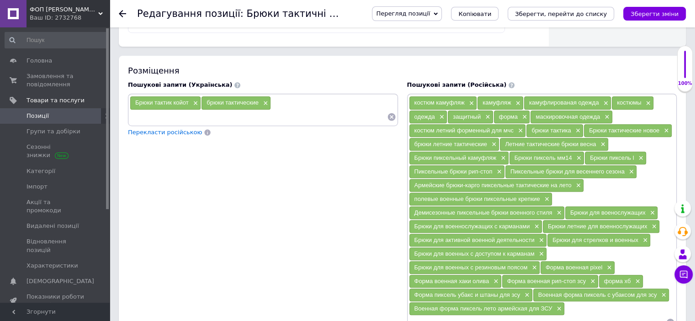
paste input "брюки тактик"
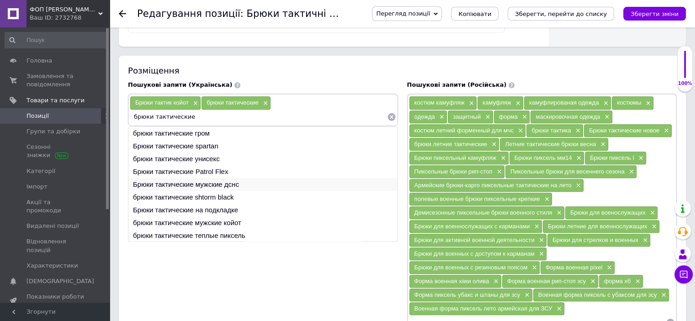
type input "брюки тактические"
click at [205, 184] on li "Брюки тактические мужские дснс" at bounding box center [262, 184] width 269 height 13
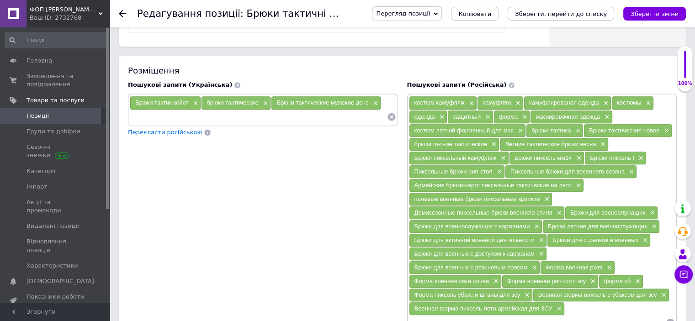
click at [175, 121] on div "Брюки тактик койот × брюки тактические × Брюки тактические мужские дснс ×" at bounding box center [263, 110] width 270 height 32
click at [174, 114] on input at bounding box center [258, 117] width 257 height 14
paste input "брюки тактик"
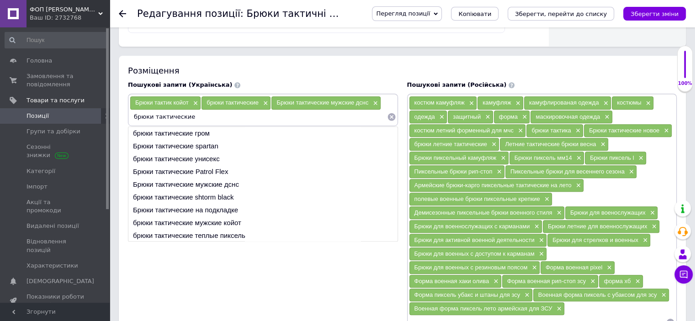
scroll to position [0, 0]
drag, startPoint x: 167, startPoint y: 118, endPoint x: 130, endPoint y: 120, distance: 37.0
click at [130, 120] on input "брюки тактические" at bounding box center [258, 117] width 257 height 14
click at [197, 113] on input "брюки тактические" at bounding box center [258, 117] width 257 height 14
type input "брюки тактические"
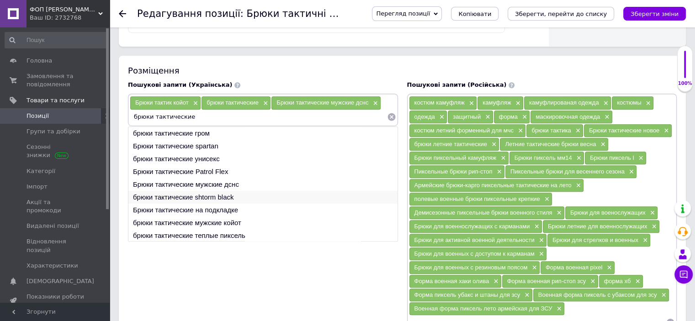
click at [211, 196] on li "брюки тактические shtorm black" at bounding box center [262, 197] width 269 height 13
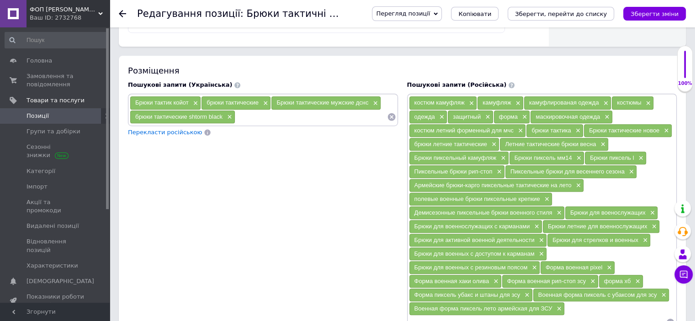
click at [268, 115] on input at bounding box center [311, 117] width 152 height 14
paste input "брюки тактические"
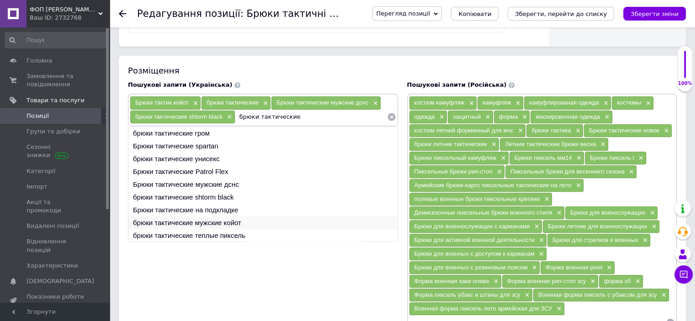
type input "брюки тактические"
click at [236, 217] on li "брюки тактические мужские койот" at bounding box center [262, 222] width 269 height 13
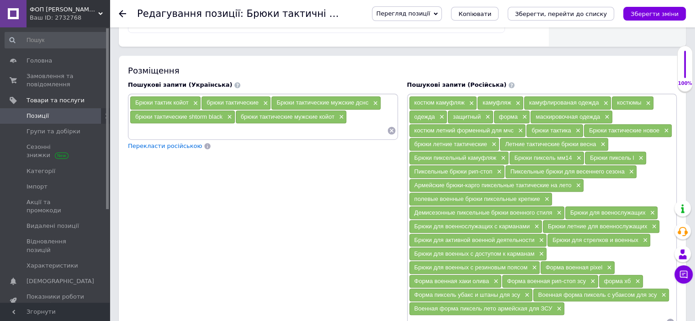
click at [319, 128] on input at bounding box center [258, 131] width 257 height 14
paste input "брюки тактические"
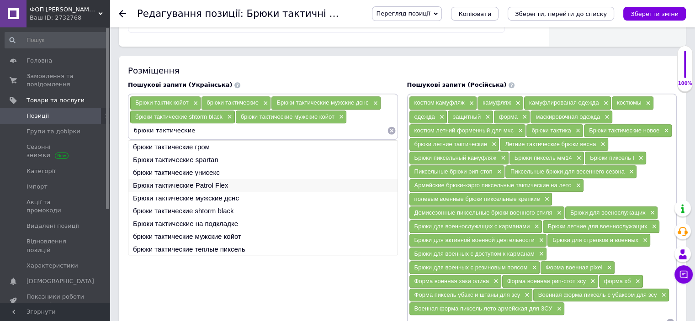
type input "брюки тактические"
click at [227, 179] on li "Брюки тактические Patrol Flex" at bounding box center [262, 185] width 269 height 13
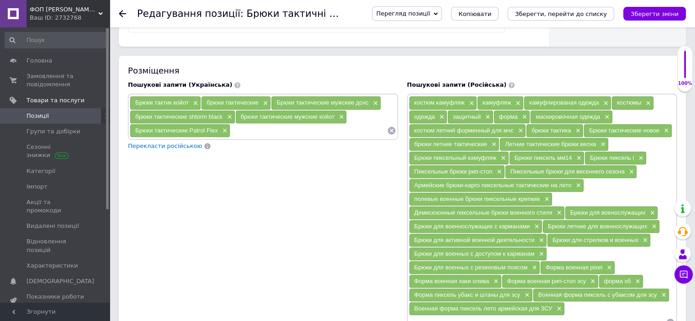
click at [265, 126] on input at bounding box center [308, 131] width 156 height 14
paste input "брюки тактические"
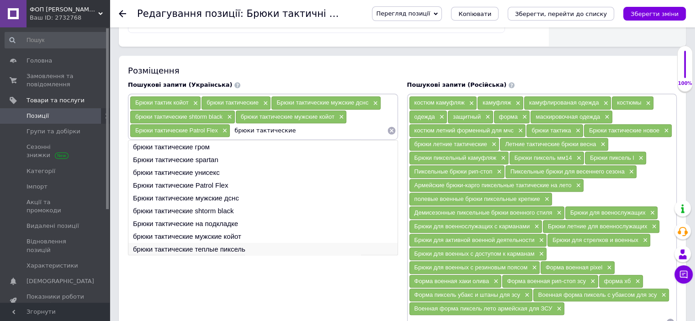
type input "брюки тактические"
click at [226, 243] on li "брюки тактические теплые пиксель" at bounding box center [262, 249] width 269 height 13
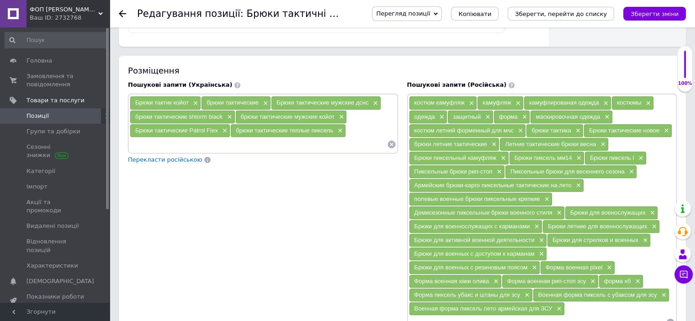
click at [202, 142] on input at bounding box center [258, 144] width 257 height 14
paste input "брюки тактические"
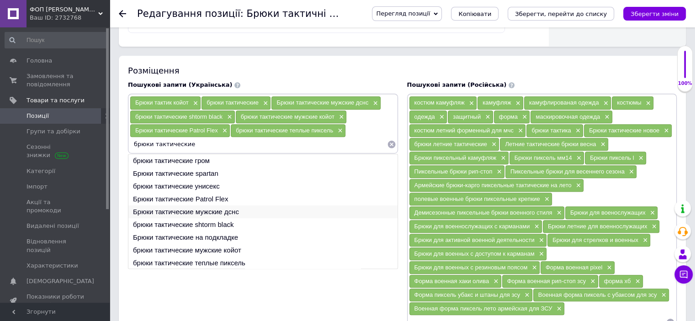
click at [201, 206] on li "Брюки тактические мужские дснс" at bounding box center [262, 212] width 269 height 13
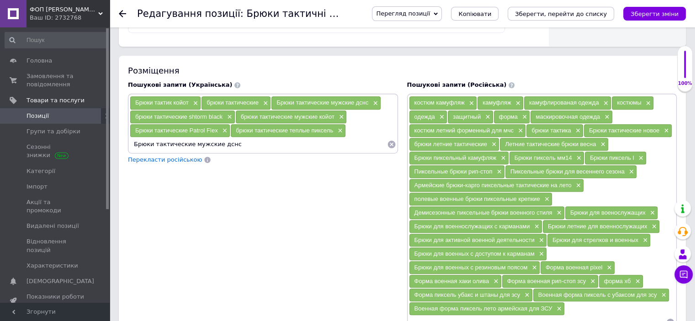
click at [274, 141] on input "Брюки тактические мужские дснс" at bounding box center [258, 144] width 257 height 14
type input "Брюки тактические мужские"
paste input "брюки тактические"
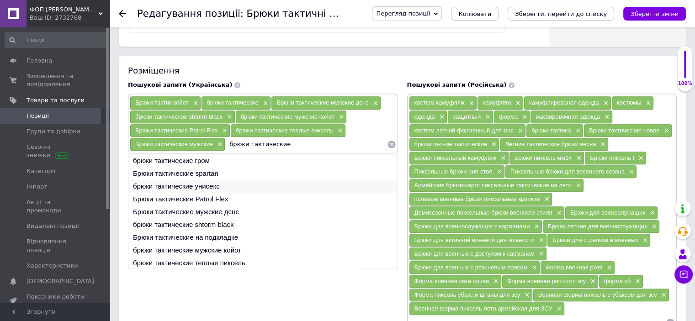
type input "брюки тактические"
click at [192, 180] on li "брюки тактические унисекс" at bounding box center [262, 186] width 269 height 13
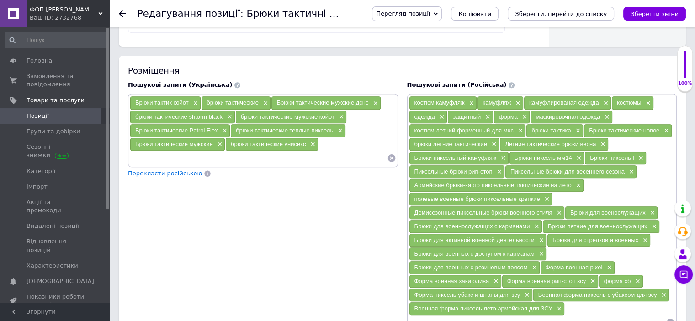
click at [195, 151] on input at bounding box center [258, 158] width 257 height 14
paste input "брюки тактические"
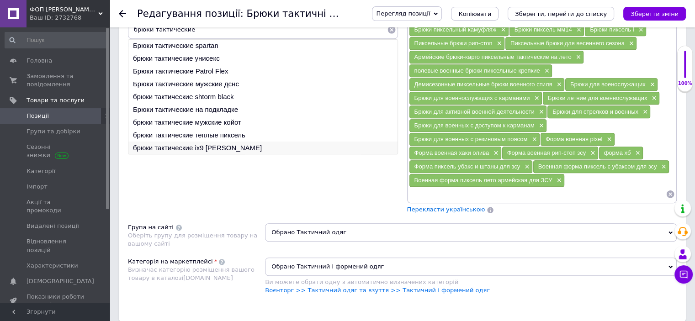
scroll to position [822, 0]
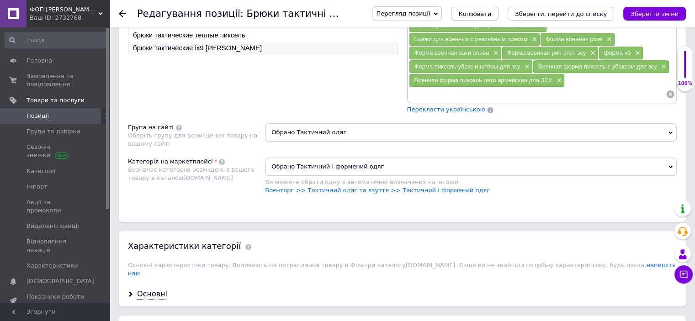
type input "брюки тактические"
click at [210, 42] on li "брюки тактические ix9 [PERSON_NAME]" at bounding box center [262, 48] width 269 height 13
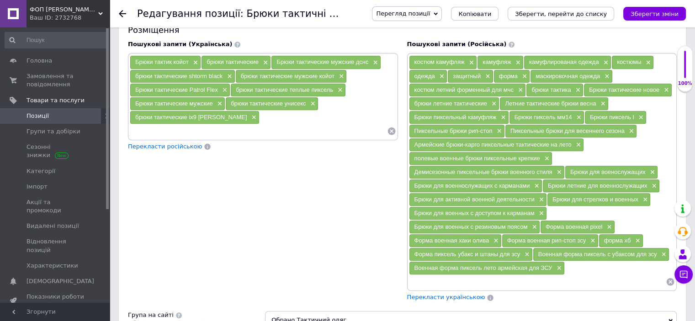
scroll to position [594, 0]
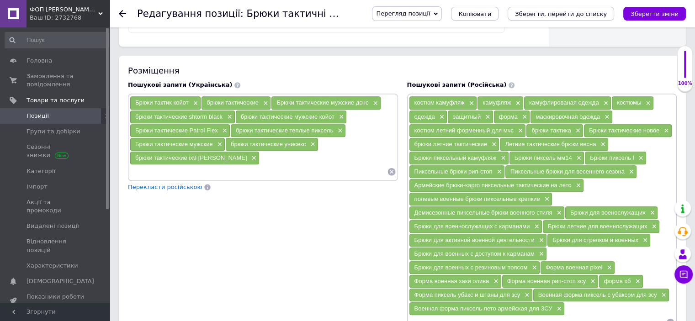
click at [260, 165] on input at bounding box center [258, 172] width 257 height 14
type input "брюки тактичні"
type input "брюки поліції"
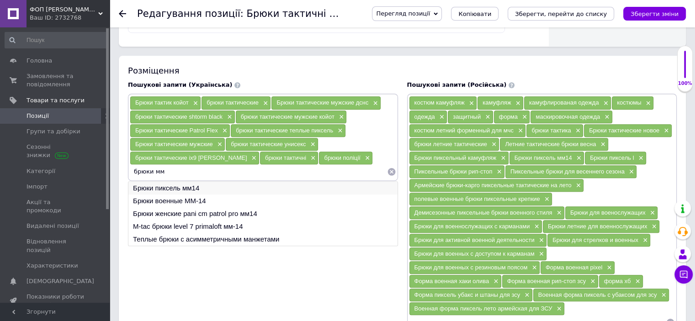
type input "брюки мм"
click at [190, 185] on li "Брюки пиксель мм14" at bounding box center [262, 188] width 269 height 13
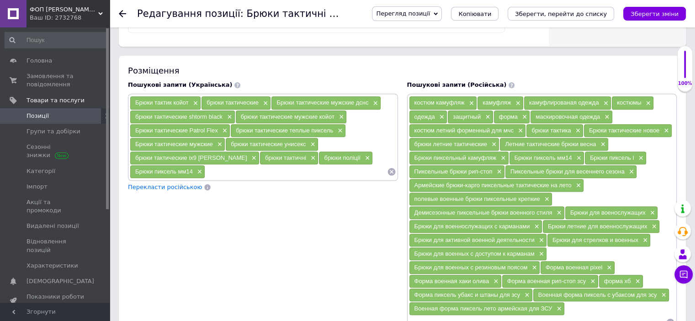
click at [221, 171] on input at bounding box center [295, 172] width 181 height 14
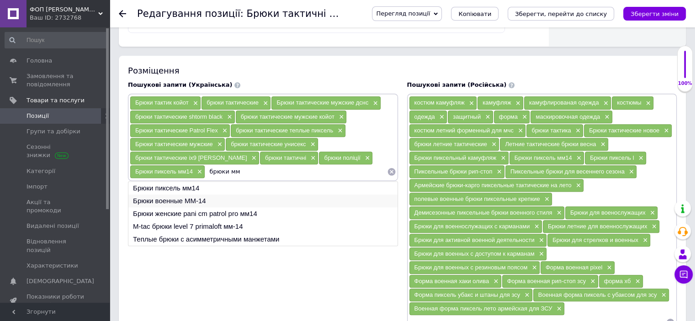
type input "брюки мм"
click at [193, 195] on li "Брюки военные ММ-14" at bounding box center [262, 201] width 269 height 13
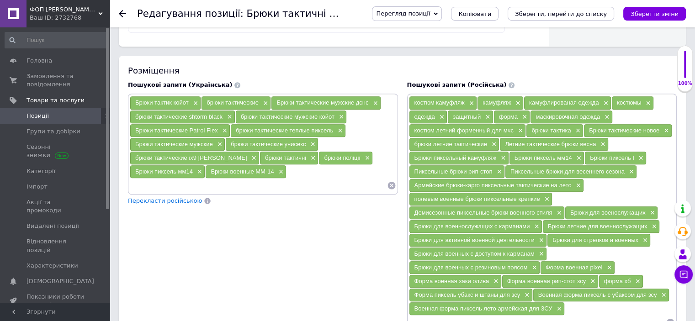
click at [161, 182] on input at bounding box center [258, 186] width 257 height 14
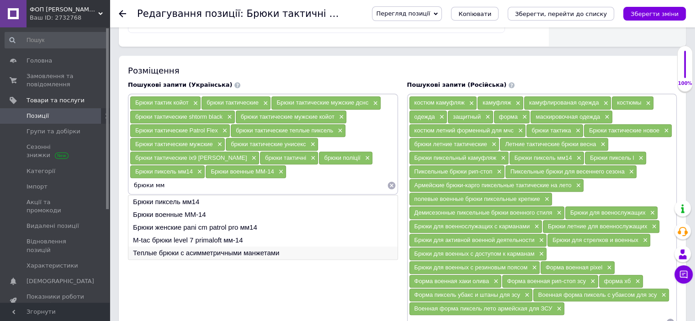
type input "брюки мм"
click at [173, 249] on li "Теплые брюки с асимметричными манжетами" at bounding box center [262, 253] width 269 height 13
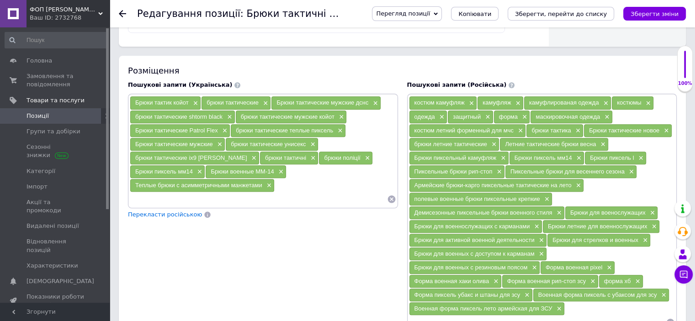
click at [161, 193] on input at bounding box center [258, 199] width 257 height 14
click at [246, 197] on input at bounding box center [258, 199] width 257 height 14
type input "брюки зсу"
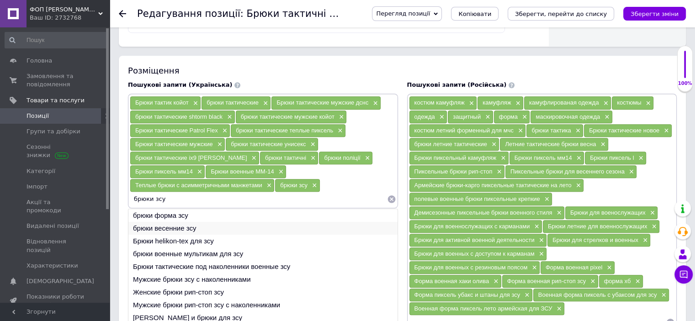
type input "брюки зсу"
click at [192, 224] on li "брюки весенние зсу" at bounding box center [262, 228] width 269 height 13
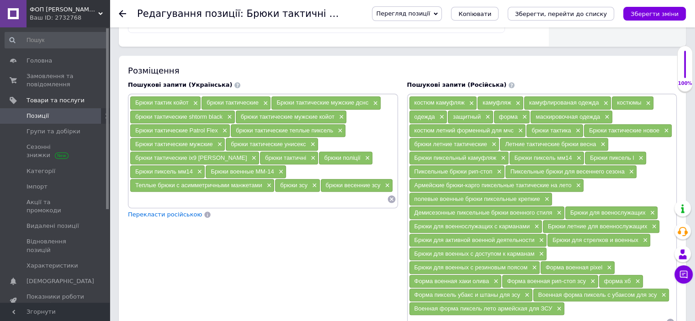
click at [190, 198] on input at bounding box center [258, 199] width 257 height 14
type input "[PERSON_NAME]"
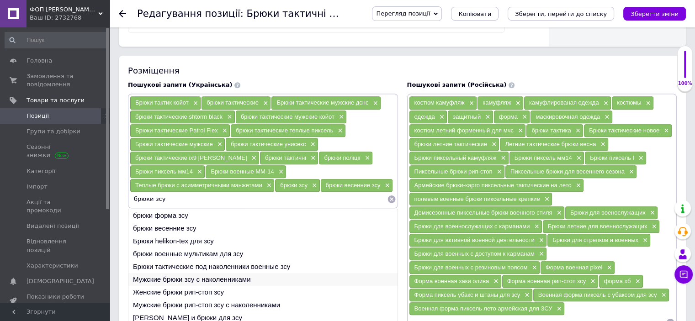
type input "брюки зсу"
click at [168, 273] on li "Мужские брюки зсу с наколенниками" at bounding box center [262, 279] width 269 height 13
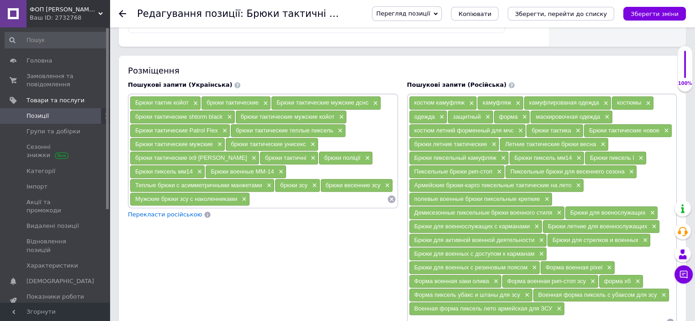
click at [265, 192] on input at bounding box center [318, 199] width 137 height 14
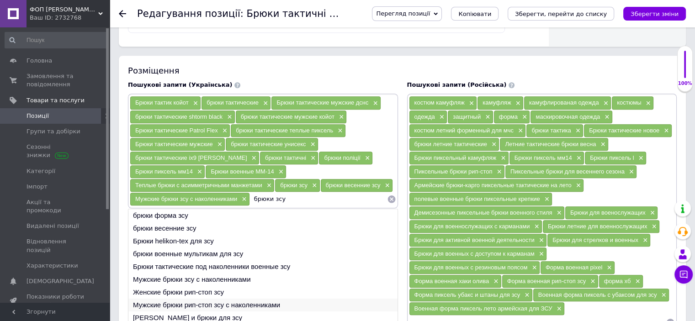
type input "брюки зсу"
click at [183, 301] on li "Мужские брюки рип-стоп зсу с наколенниками" at bounding box center [262, 305] width 269 height 13
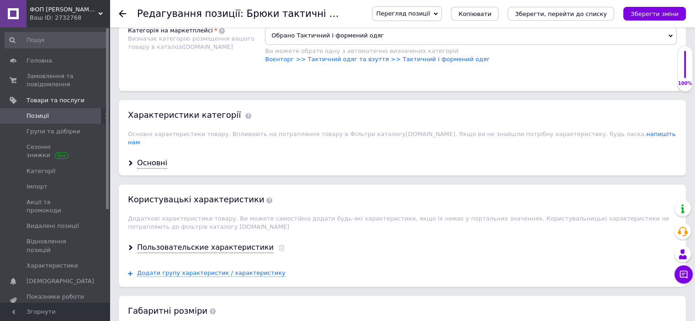
scroll to position [959, 0]
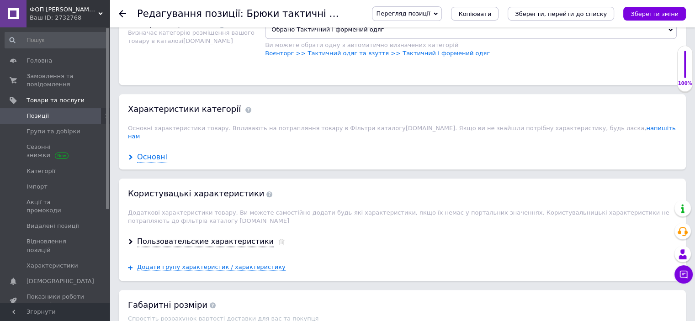
click at [153, 152] on div "Основні" at bounding box center [152, 157] width 30 height 11
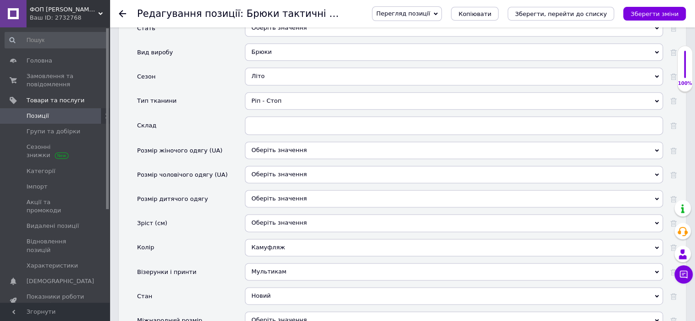
scroll to position [1188, 0]
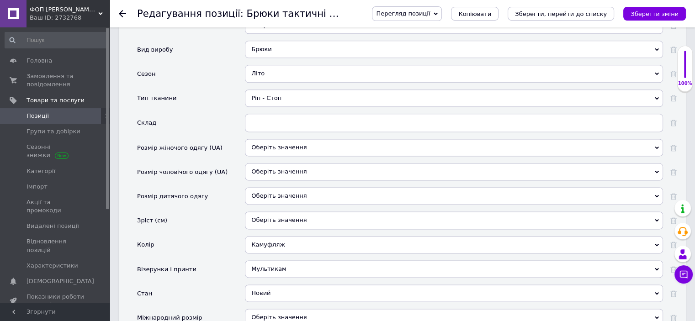
click at [278, 260] on div "Мультикам" at bounding box center [454, 268] width 418 height 17
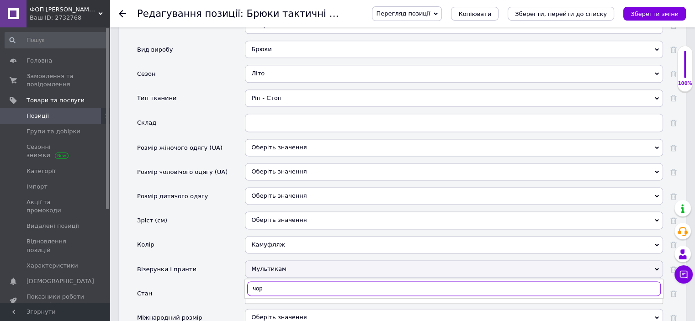
type input "чорн"
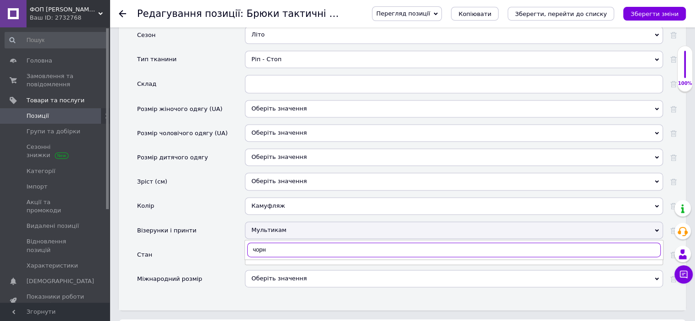
scroll to position [1233, 0]
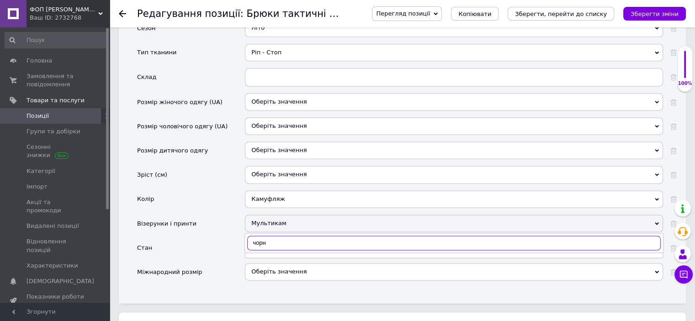
drag, startPoint x: 268, startPoint y: 222, endPoint x: 232, endPoint y: 229, distance: 35.8
click at [234, 230] on div "Виробник Власне виробництво Власне виробництво Країна виробник [GEOGRAPHIC_DATA…" at bounding box center [406, 93] width 539 height 390
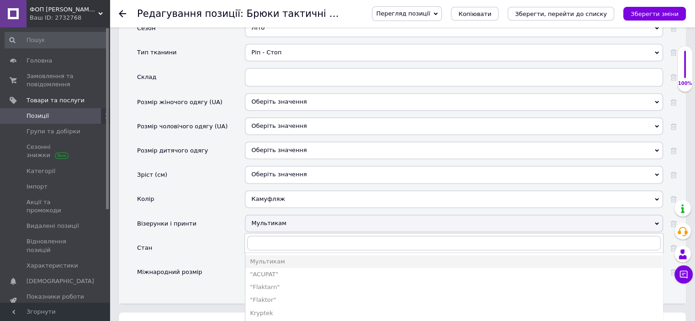
click at [264, 215] on div "Мультикам" at bounding box center [454, 223] width 418 height 17
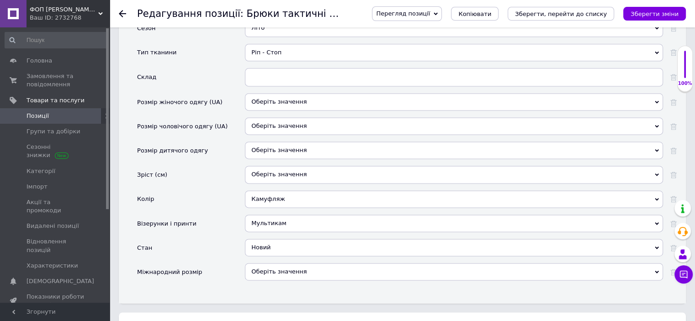
click at [285, 215] on div "Мультикам" at bounding box center [454, 223] width 418 height 17
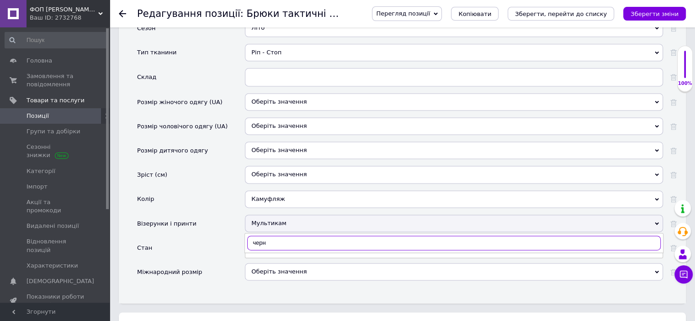
type input "черн"
click at [279, 215] on div "Мультикам" at bounding box center [454, 223] width 418 height 17
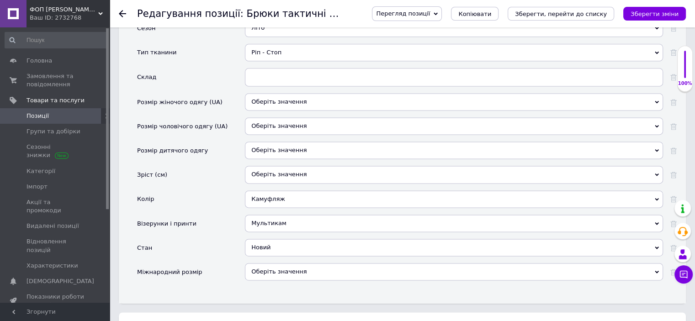
click at [279, 215] on div "Мультикам" at bounding box center [454, 223] width 418 height 17
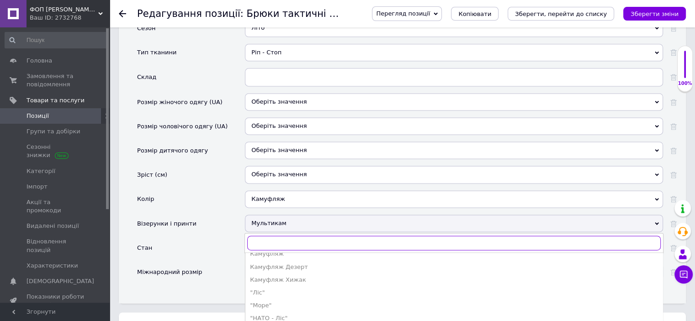
scroll to position [177, 0]
click at [263, 215] on div "Мультикам" at bounding box center [454, 223] width 418 height 17
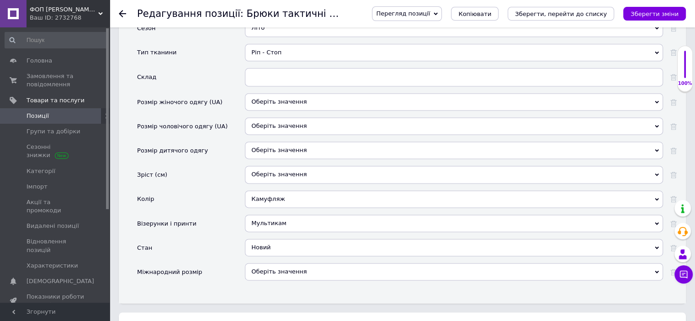
drag, startPoint x: 306, startPoint y: 179, endPoint x: 227, endPoint y: 184, distance: 80.1
click at [227, 190] on div "Колір Камуфляж Камуфляж" at bounding box center [406, 202] width 539 height 24
click at [280, 190] on div "Камуфляж" at bounding box center [454, 198] width 418 height 17
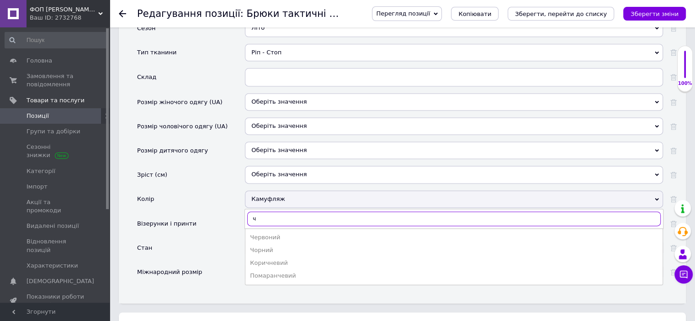
scroll to position [0, 0]
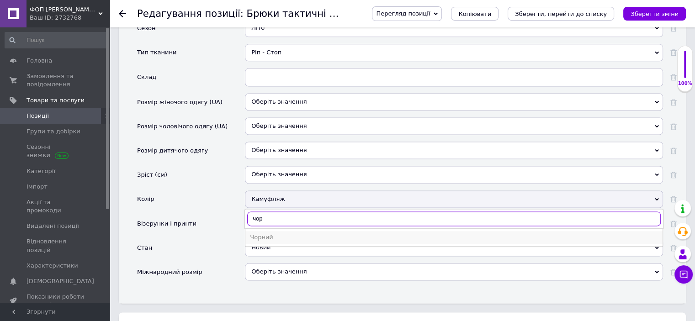
type input "чор"
click at [272, 231] on li "Чорний" at bounding box center [453, 237] width 417 height 13
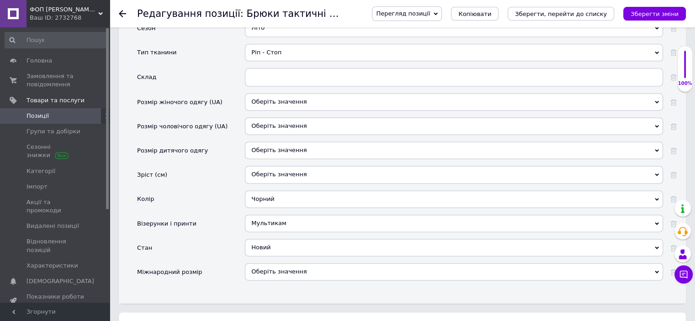
click at [293, 215] on div "Мультикам" at bounding box center [454, 223] width 418 height 17
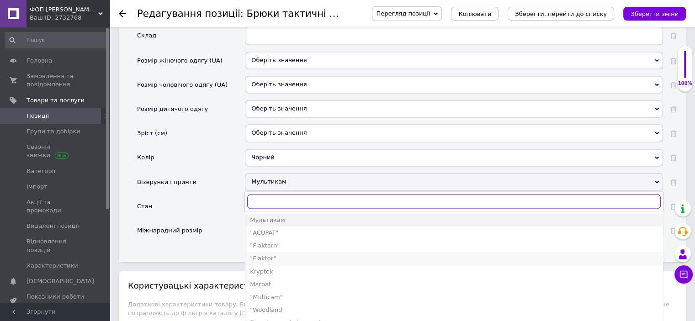
scroll to position [1279, 0]
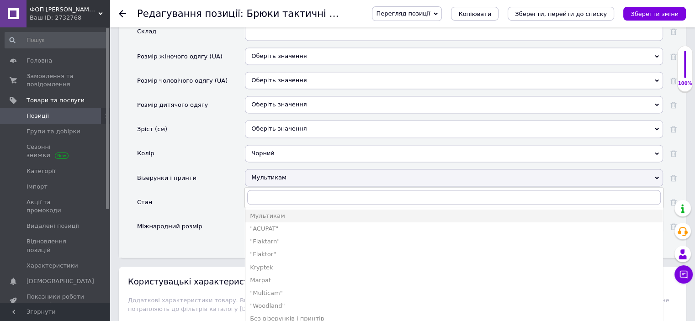
click at [214, 170] on div "Візерунки і принти" at bounding box center [191, 181] width 108 height 24
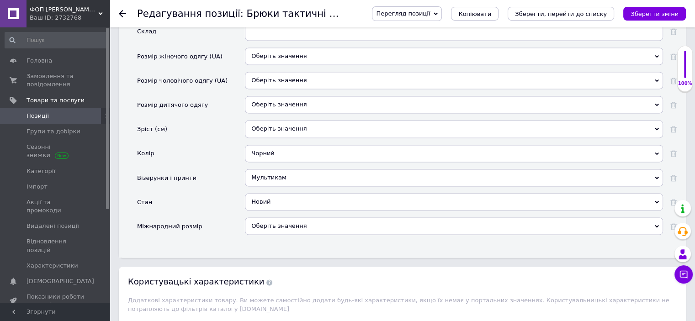
click at [676, 162] on div "Основні Виробник Власне виробництво Власне виробництво Країна виробник [GEOGRAP…" at bounding box center [402, 42] width 567 height 432
click at [674, 175] on icon at bounding box center [673, 178] width 6 height 6
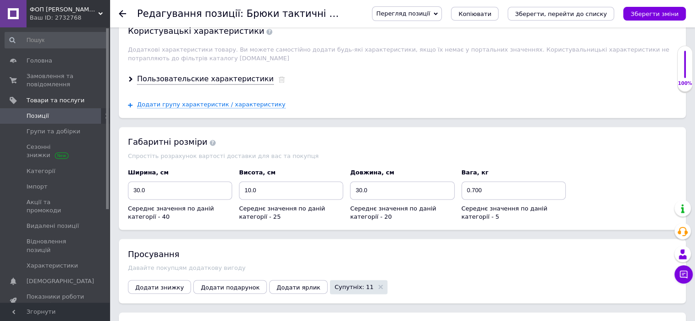
scroll to position [1636, 0]
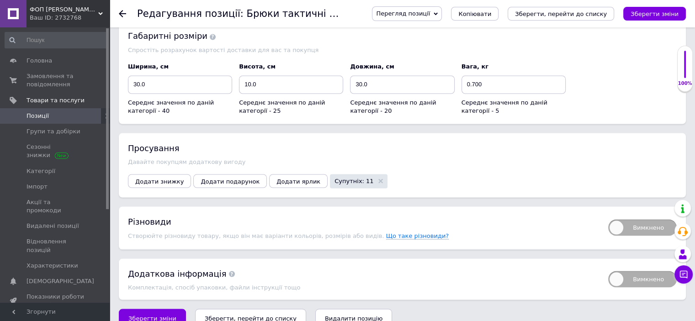
click at [232, 315] on icon "Зберегти, перейти до списку" at bounding box center [251, 318] width 92 height 7
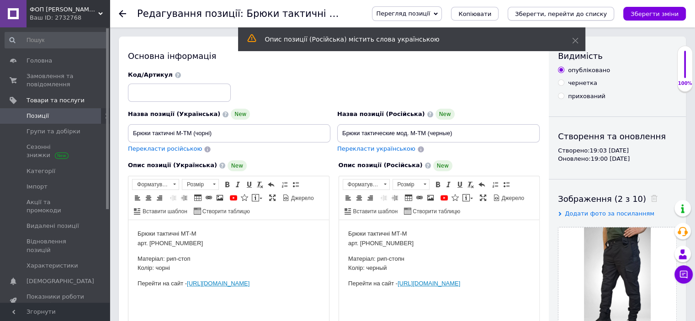
click at [593, 17] on icon "Зберегти, перейти до списку" at bounding box center [561, 14] width 92 height 7
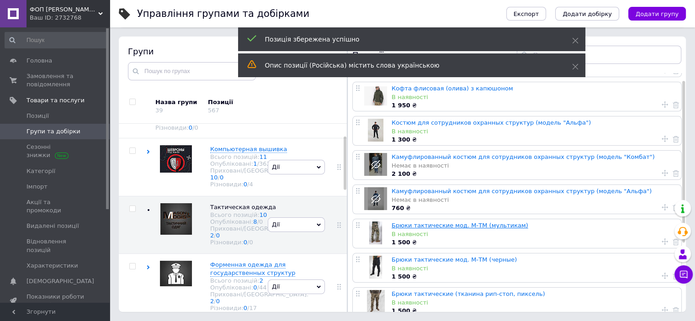
scroll to position [112, 0]
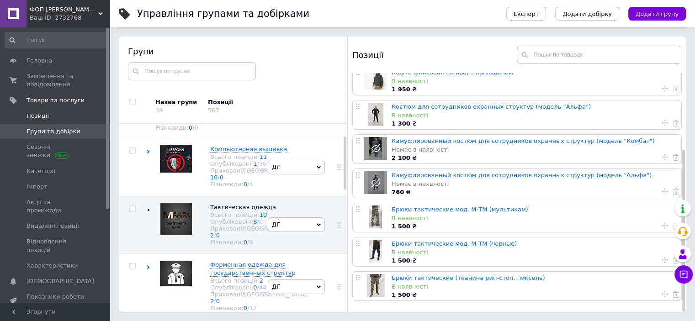
click at [38, 118] on span "Позиції" at bounding box center [37, 116] width 22 height 8
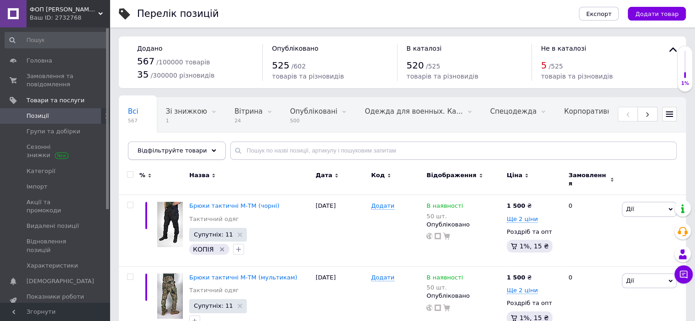
click at [161, 151] on span "Відфільтруйте товари" at bounding box center [171, 150] width 69 height 7
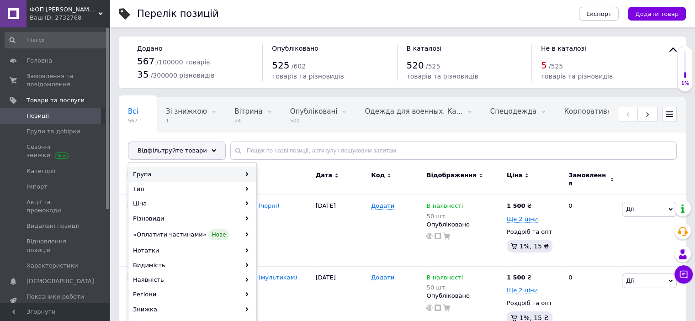
click at [168, 178] on div "Група" at bounding box center [192, 174] width 127 height 15
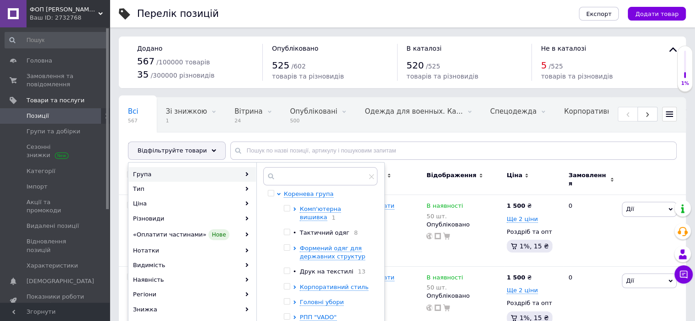
click at [322, 229] on span "Тактичний одяг" at bounding box center [325, 232] width 50 height 7
checkbox input "true"
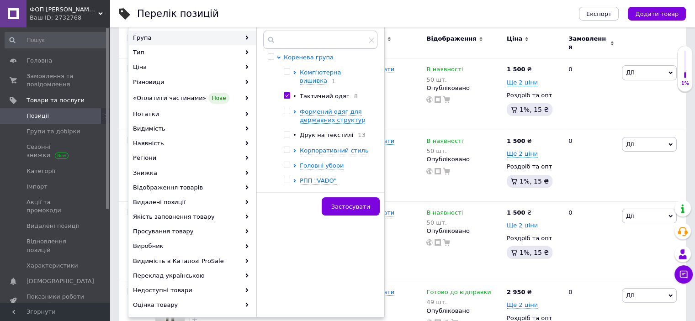
scroll to position [137, 0]
click at [345, 203] on span "Застосувати" at bounding box center [350, 206] width 39 height 7
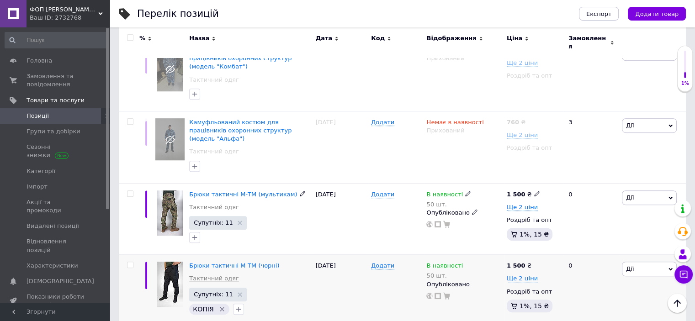
scroll to position [594, 0]
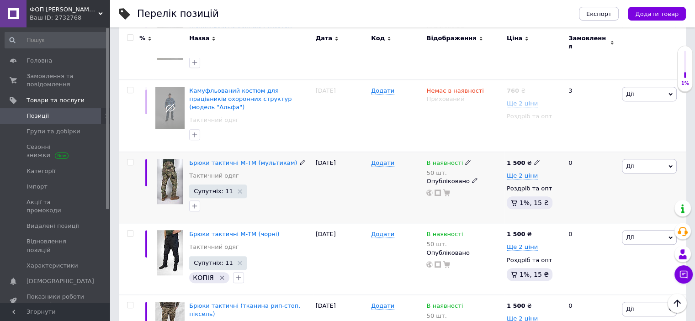
click at [129, 159] on input "checkbox" at bounding box center [130, 162] width 6 height 6
checkbox input "true"
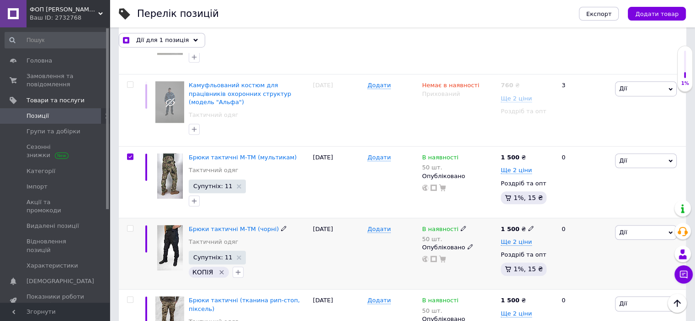
click at [127, 226] on input "checkbox" at bounding box center [130, 229] width 6 height 6
checkbox input "true"
click at [128, 297] on input "checkbox" at bounding box center [130, 300] width 6 height 6
checkbox input "true"
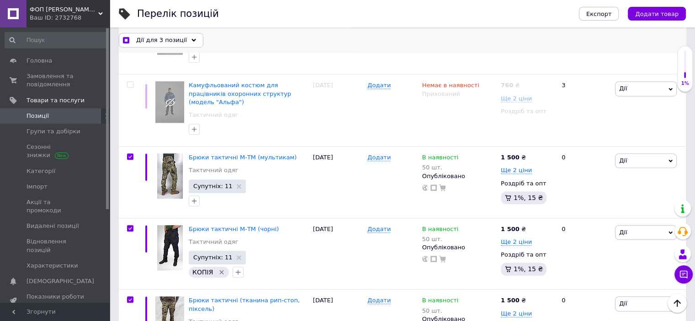
click at [143, 34] on div "Дії для 3 позиції" at bounding box center [161, 39] width 84 height 15
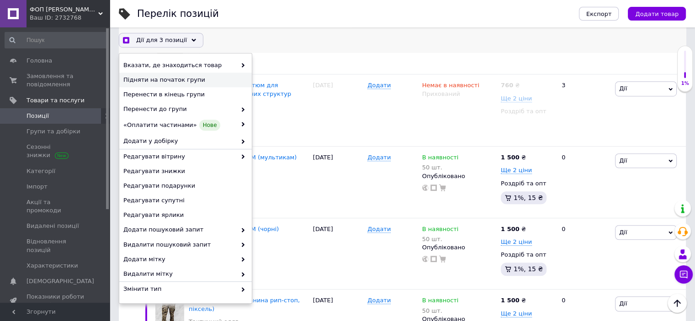
checkbox input "true"
click at [178, 84] on div "Підняти на початок групи" at bounding box center [185, 80] width 132 height 15
checkbox input "false"
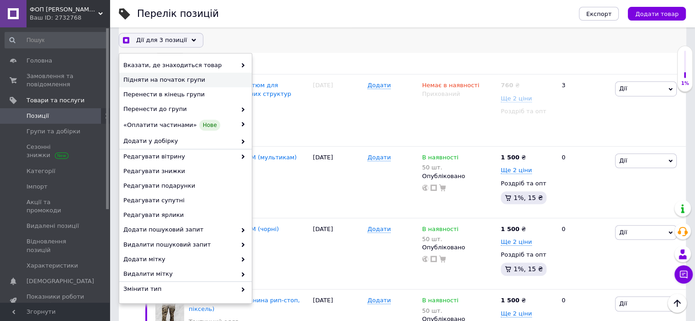
scroll to position [594, 0]
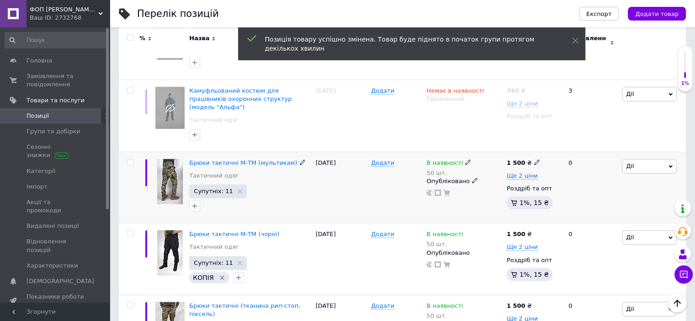
click at [132, 152] on div at bounding box center [129, 188] width 21 height 72
click at [130, 159] on input "checkbox" at bounding box center [130, 162] width 6 height 6
checkbox input "true"
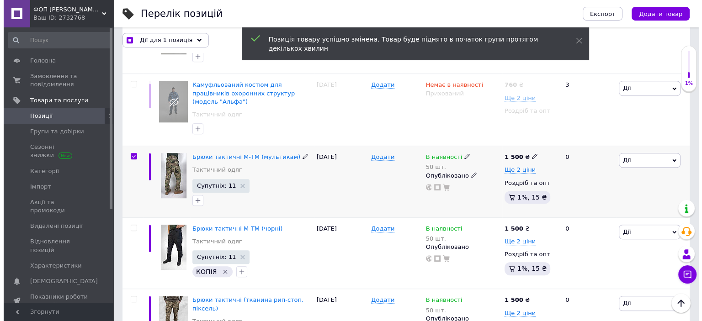
scroll to position [593, 0]
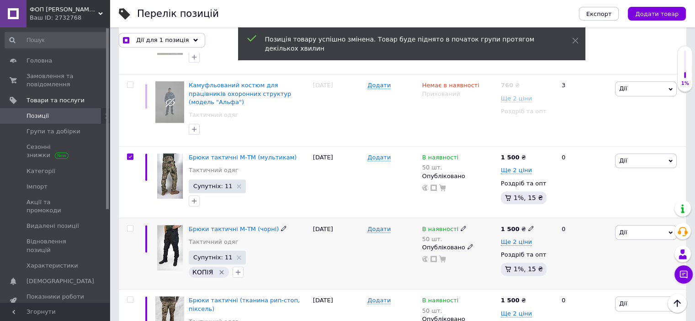
click at [132, 226] on input "checkbox" at bounding box center [130, 229] width 6 height 6
checkbox input "true"
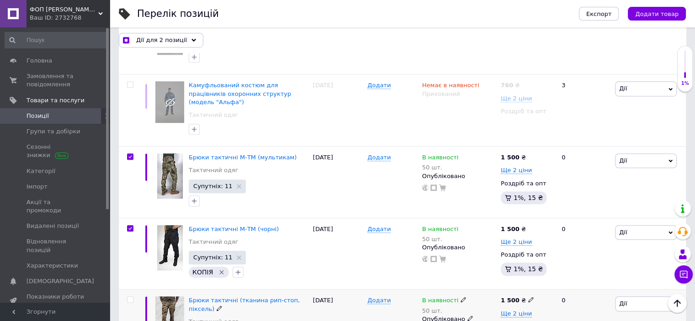
click at [130, 297] on input "checkbox" at bounding box center [130, 300] width 6 height 6
checkbox input "true"
click at [164, 35] on div "Дії для 3 позиції" at bounding box center [161, 39] width 84 height 15
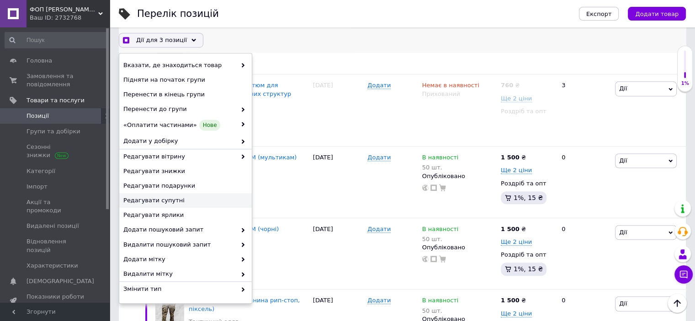
click at [167, 200] on span "Редагувати супутні" at bounding box center [184, 200] width 122 height 8
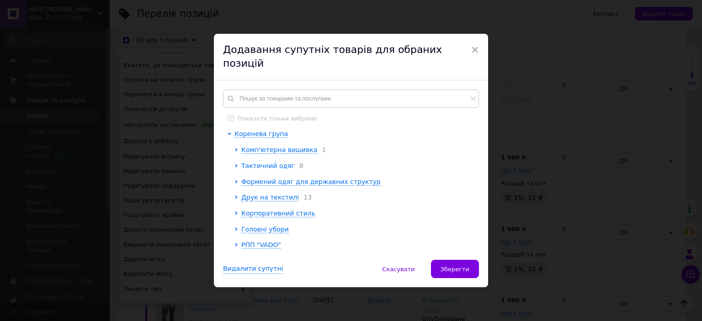
click at [272, 162] on span "Тактичний одяг" at bounding box center [267, 165] width 53 height 7
checkbox input "true"
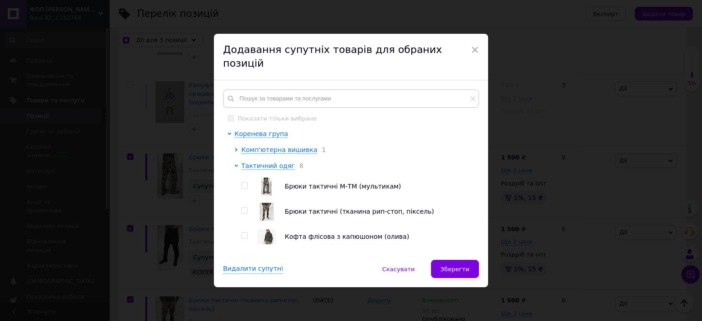
click at [243, 183] on input "checkbox" at bounding box center [244, 186] width 6 height 6
checkbox input "true"
click at [245, 208] on input "checkbox" at bounding box center [244, 211] width 6 height 6
checkbox input "true"
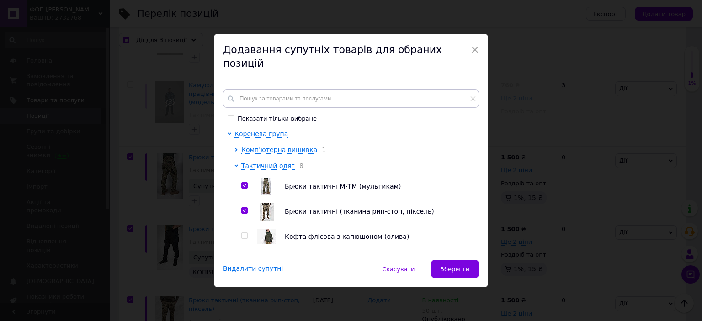
checkbox input "true"
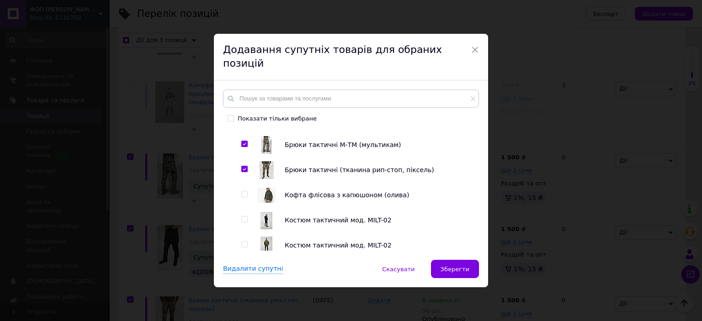
scroll to position [46, 0]
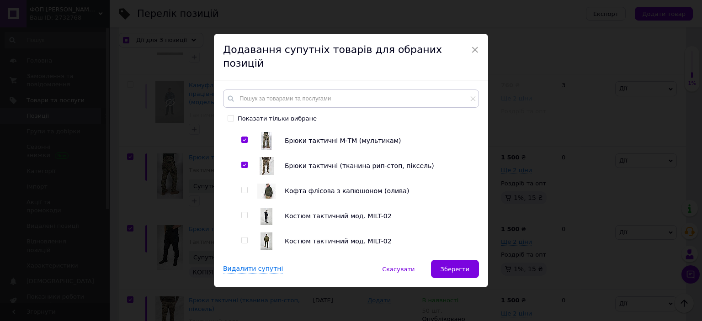
click at [245, 212] on input "checkbox" at bounding box center [244, 215] width 6 height 6
checkbox input "true"
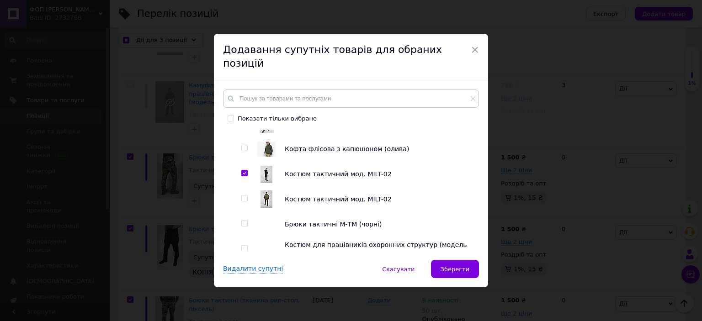
scroll to position [91, 0]
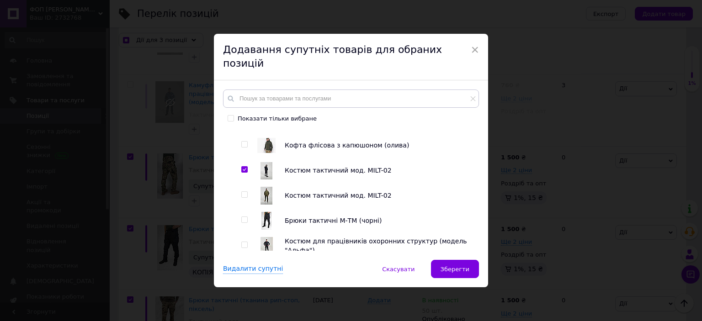
click at [243, 192] on input "checkbox" at bounding box center [244, 195] width 6 height 6
checkbox input "true"
click at [243, 217] on input "checkbox" at bounding box center [244, 220] width 6 height 6
checkbox input "true"
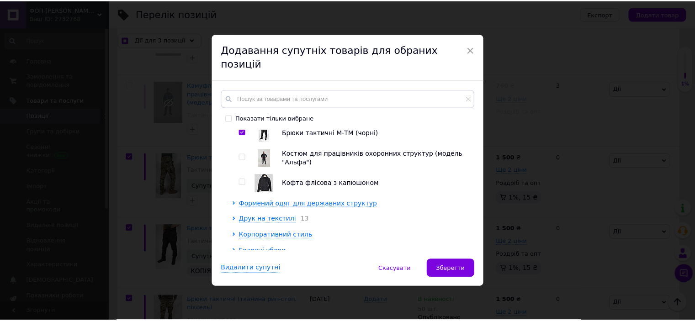
scroll to position [183, 0]
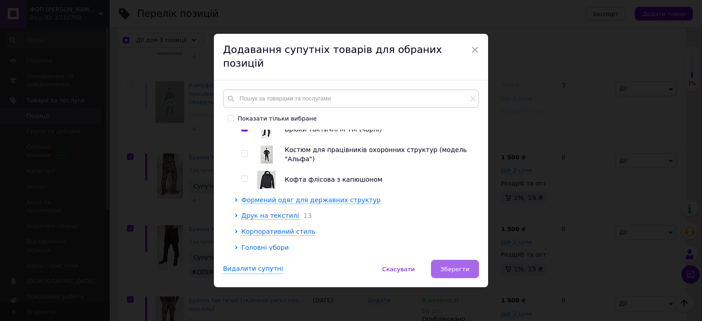
click at [455, 266] on span "Зберегти" at bounding box center [454, 269] width 29 height 7
checkbox input "true"
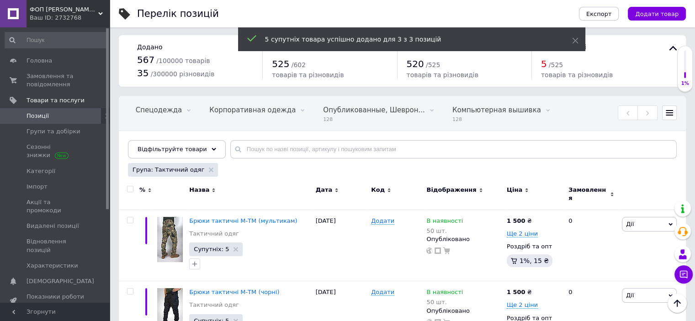
scroll to position [0, 0]
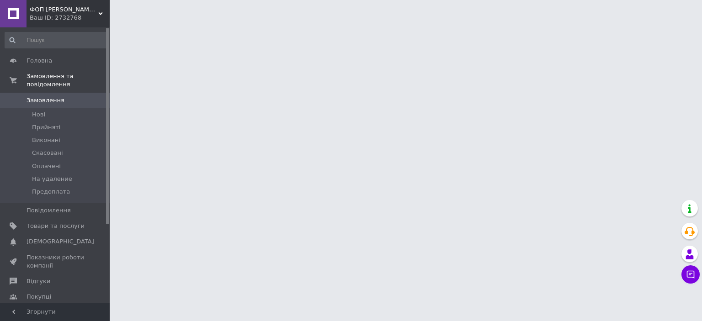
click at [63, 18] on div "Ваш ID: 2732768" at bounding box center [70, 18] width 80 height 8
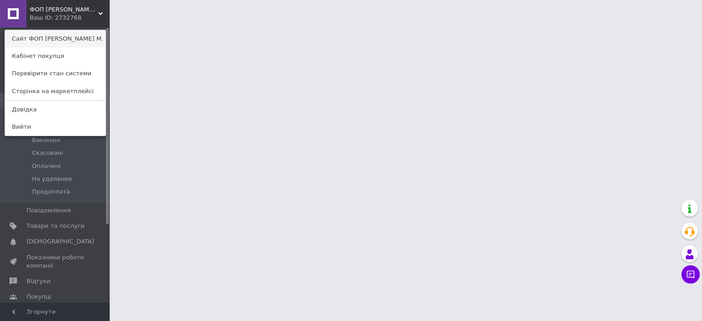
click at [55, 36] on link "Сайт ФОП [PERSON_NAME] М." at bounding box center [55, 38] width 100 height 17
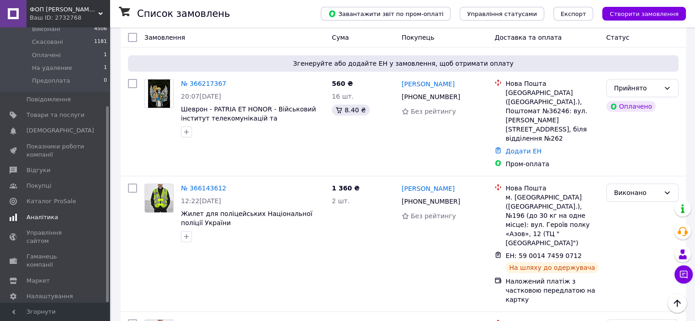
scroll to position [228, 0]
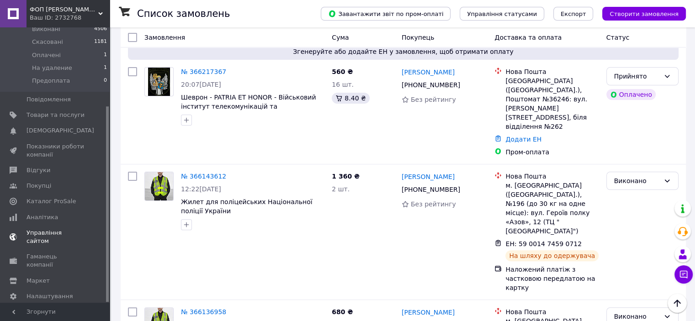
click at [59, 229] on span "Управління сайтом" at bounding box center [55, 237] width 58 height 16
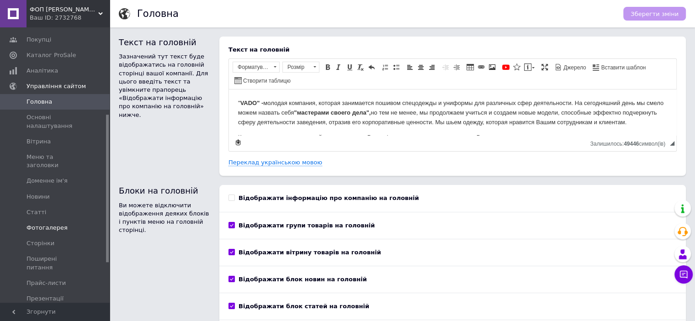
scroll to position [202, 0]
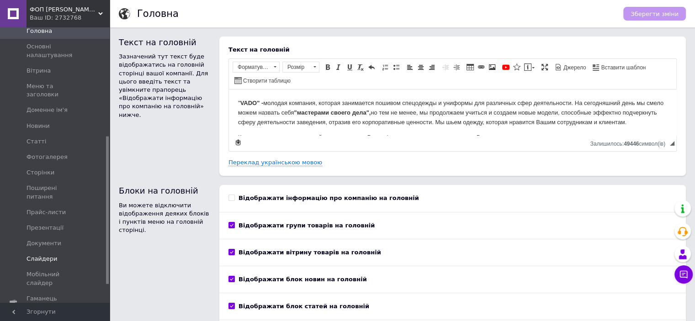
click at [40, 255] on span "Слайдери" at bounding box center [41, 259] width 31 height 8
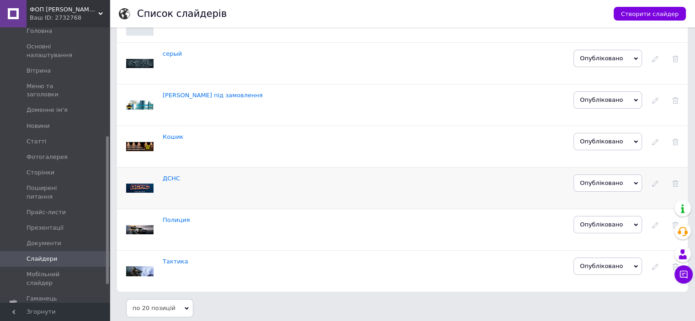
scroll to position [58, 0]
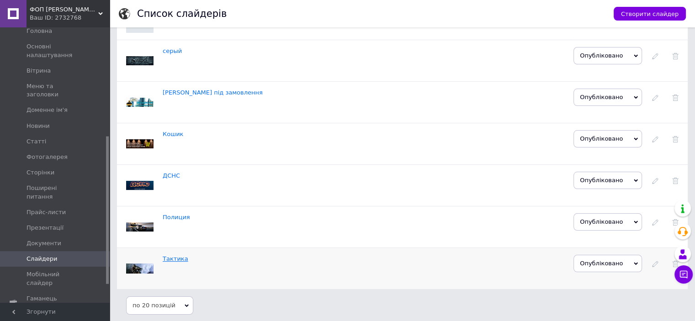
click at [174, 259] on link "Тактика" at bounding box center [176, 258] width 26 height 7
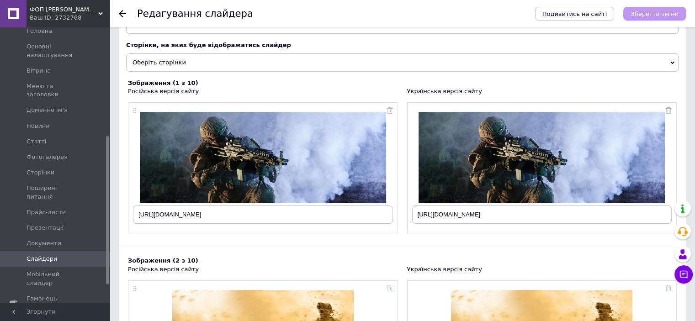
scroll to position [91, 0]
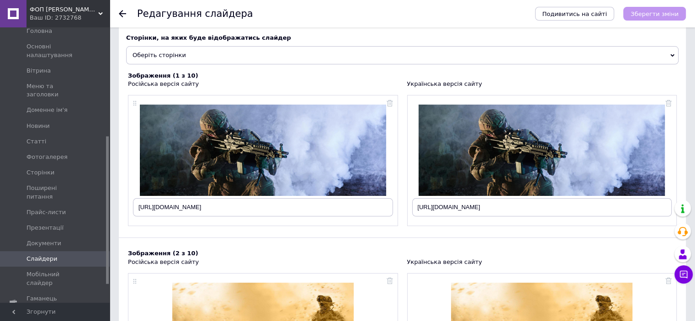
click at [205, 53] on span "Оберіть сторінки" at bounding box center [402, 55] width 552 height 18
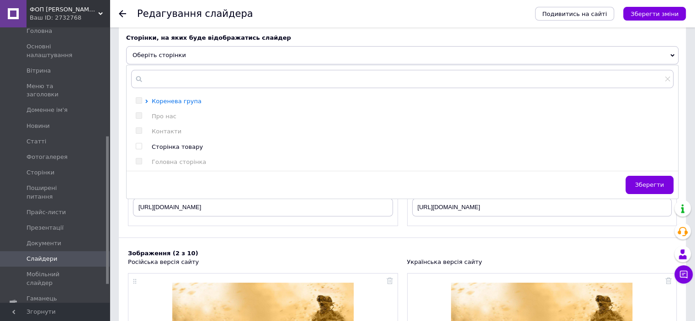
click at [147, 101] on icon at bounding box center [146, 102] width 2 height 4
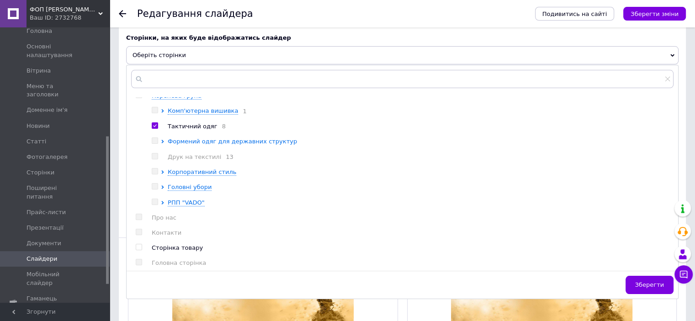
click at [175, 143] on span "Формений одяг для державних структур" at bounding box center [232, 141] width 129 height 7
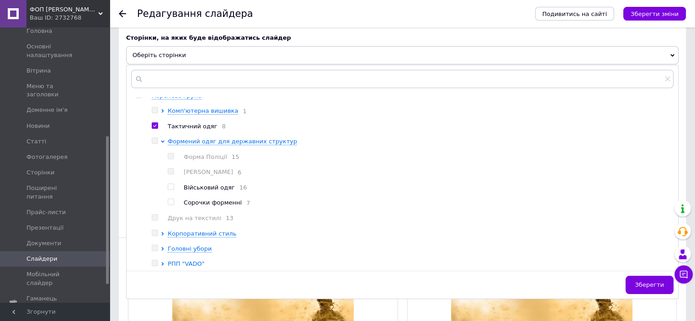
click at [172, 190] on input "checkbox" at bounding box center [171, 187] width 6 height 6
checkbox input "true"
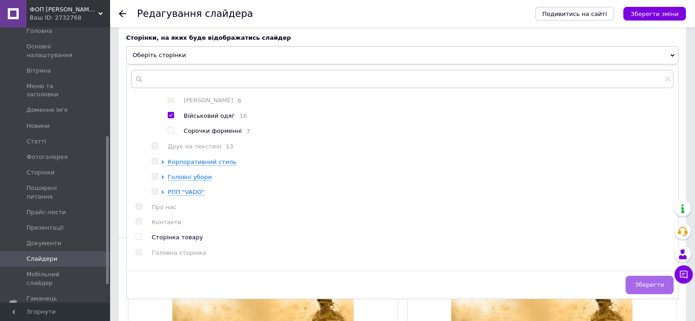
scroll to position [0, 0]
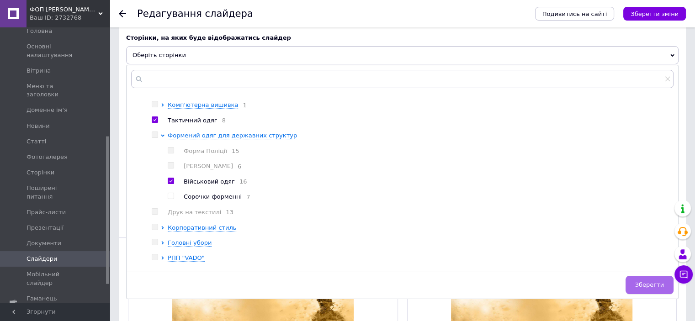
click at [647, 283] on span "Зберегти" at bounding box center [649, 284] width 29 height 7
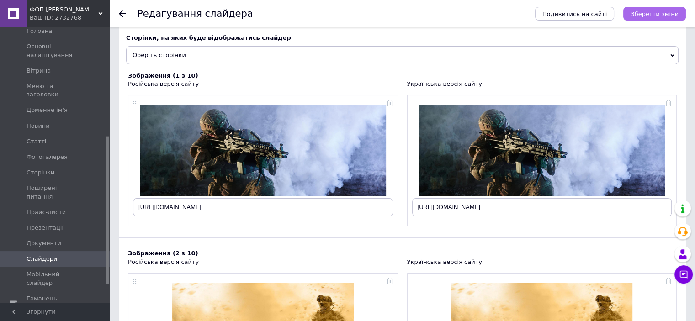
click at [659, 11] on span "Зберегти зміни" at bounding box center [654, 14] width 48 height 7
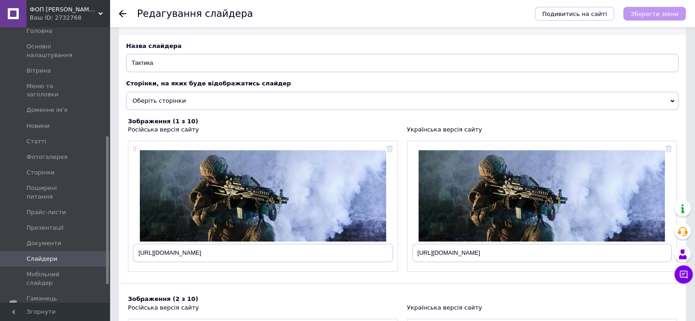
scroll to position [46, 0]
click at [564, 12] on icon "Подивитись на сайті" at bounding box center [574, 14] width 65 height 7
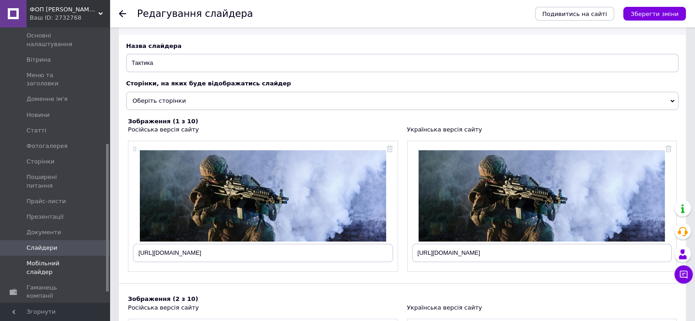
scroll to position [236, 0]
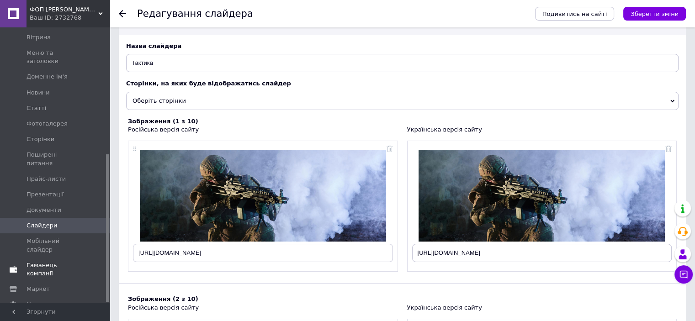
click at [57, 261] on span "Гаманець компанії" at bounding box center [55, 269] width 58 height 16
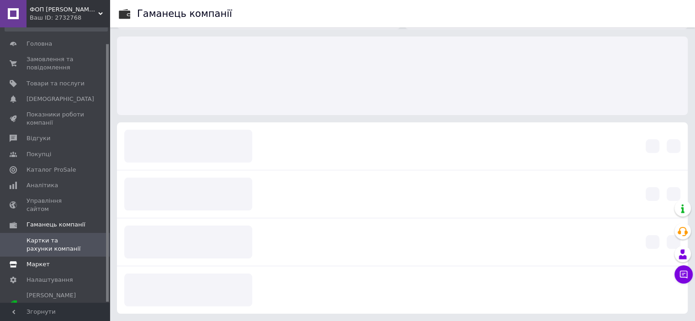
click at [45, 260] on span "Маркет" at bounding box center [37, 264] width 23 height 8
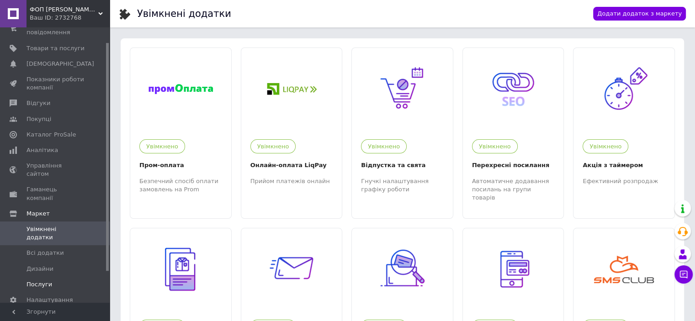
scroll to position [56, 0]
click at [42, 261] on span "Дизайни" at bounding box center [39, 265] width 27 height 8
click at [39, 292] on span "Налаштування" at bounding box center [49, 296] width 47 height 8
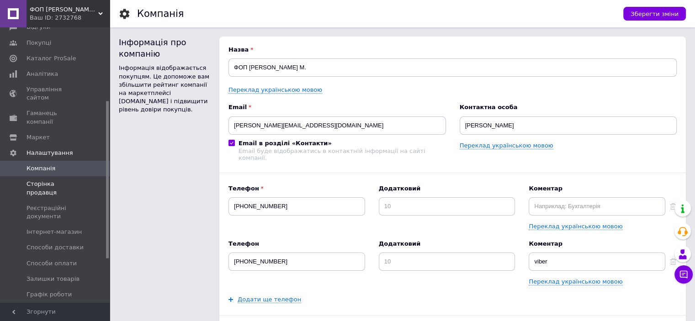
scroll to position [147, 0]
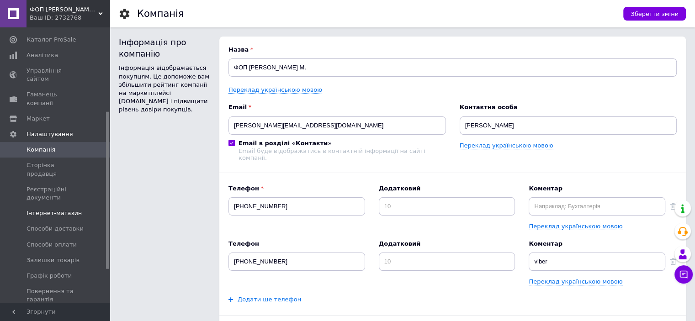
click at [67, 209] on span "Інтернет-магазин" at bounding box center [53, 213] width 55 height 8
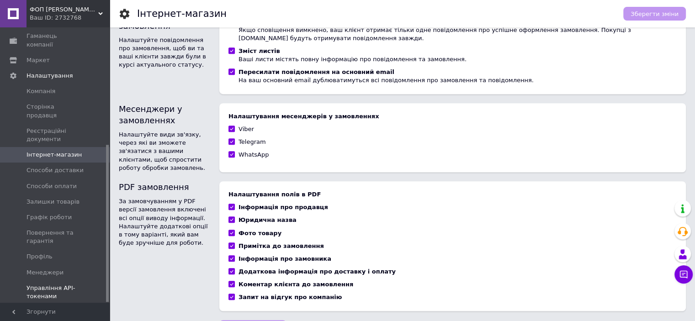
scroll to position [604, 0]
click at [38, 127] on span "Реєстраційні документи" at bounding box center [55, 135] width 58 height 16
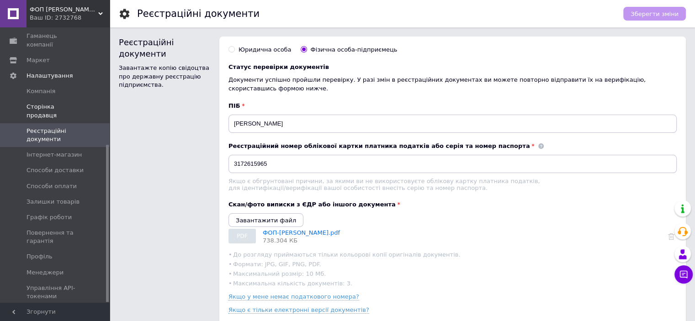
click at [42, 99] on link "Сторінка продавця" at bounding box center [56, 111] width 112 height 24
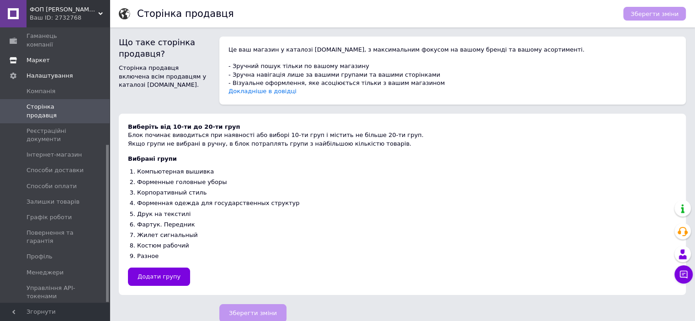
click at [37, 56] on span "Маркет" at bounding box center [37, 60] width 23 height 8
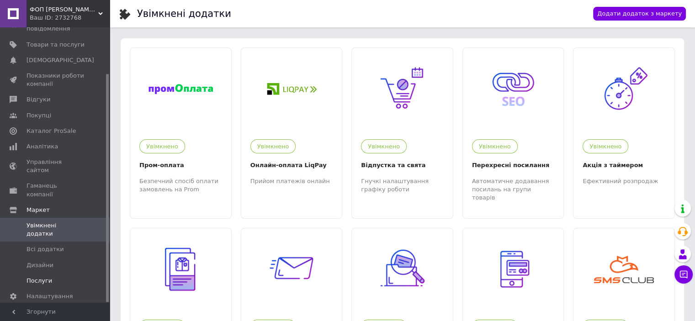
click at [41, 277] on span "Послуги" at bounding box center [39, 281] width 26 height 8
click at [61, 10] on span "ФОП [PERSON_NAME] М." at bounding box center [64, 9] width 69 height 8
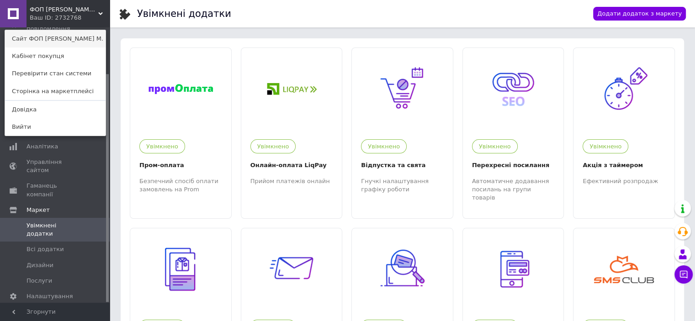
click at [51, 38] on link "Сайт ФОП [PERSON_NAME] М." at bounding box center [55, 38] width 100 height 17
